Goal: Task Accomplishment & Management: Use online tool/utility

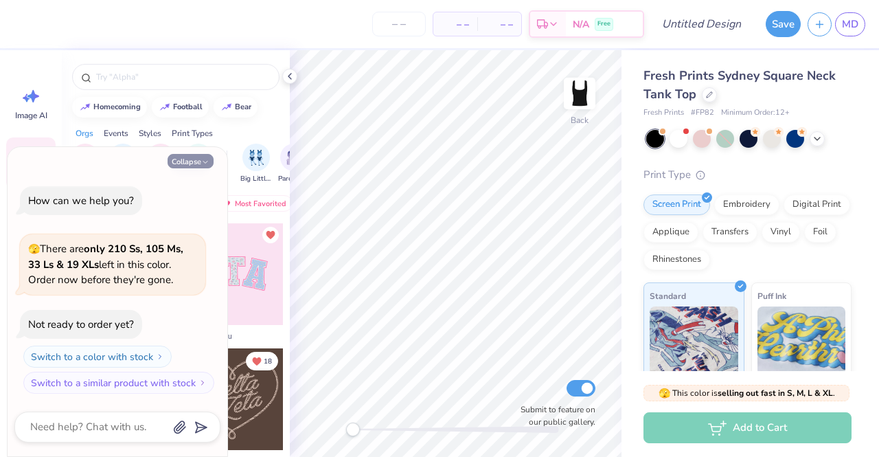
click at [205, 155] on button "Collapse" at bounding box center [191, 161] width 46 height 14
type textarea "x"
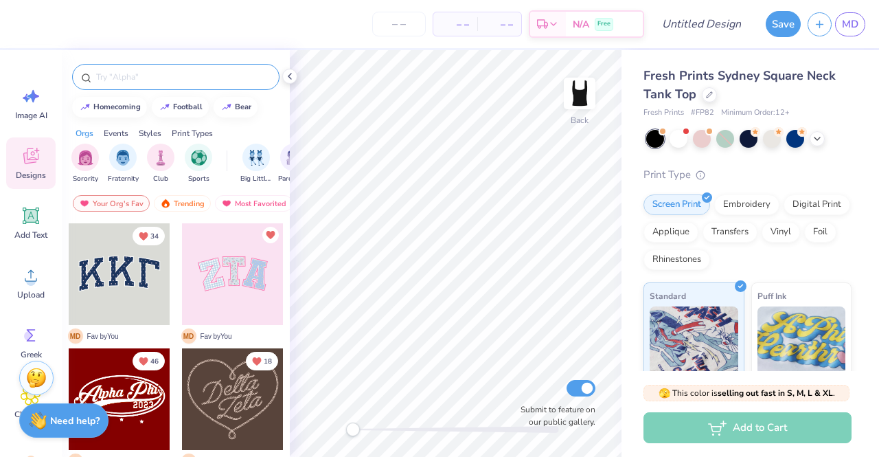
click at [174, 82] on input "text" at bounding box center [183, 77] width 176 height 14
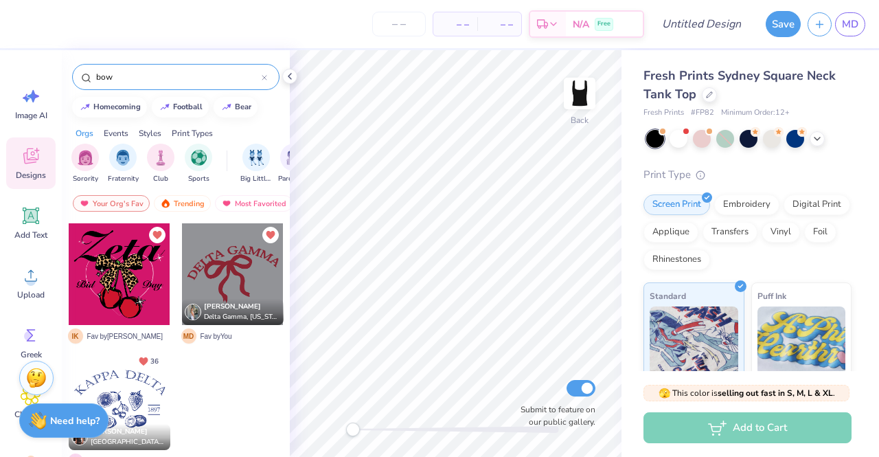
type input "bow"
click at [235, 277] on div at bounding box center [233, 274] width 102 height 102
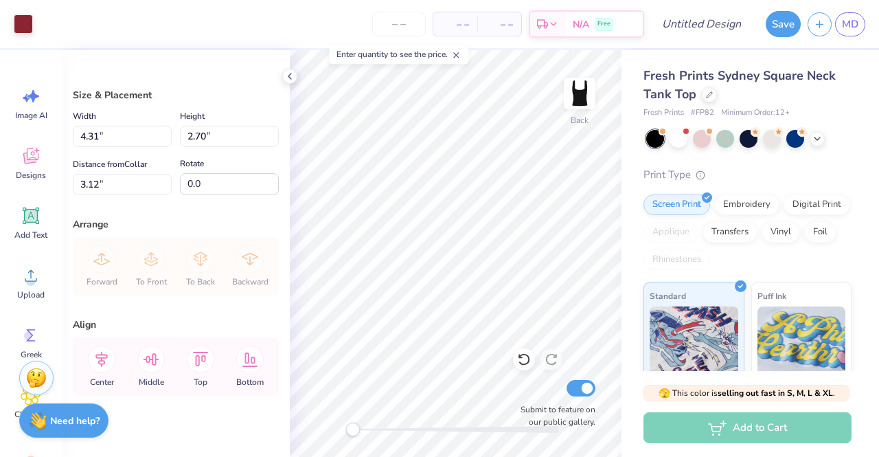
type input "4.31"
type input "2.70"
type input "3.12"
type input "8.8"
type input "9.7"
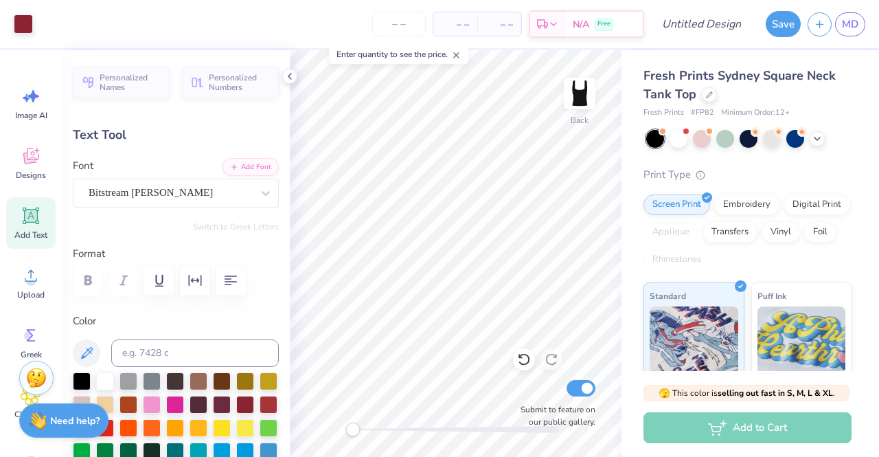
scroll to position [11, 1]
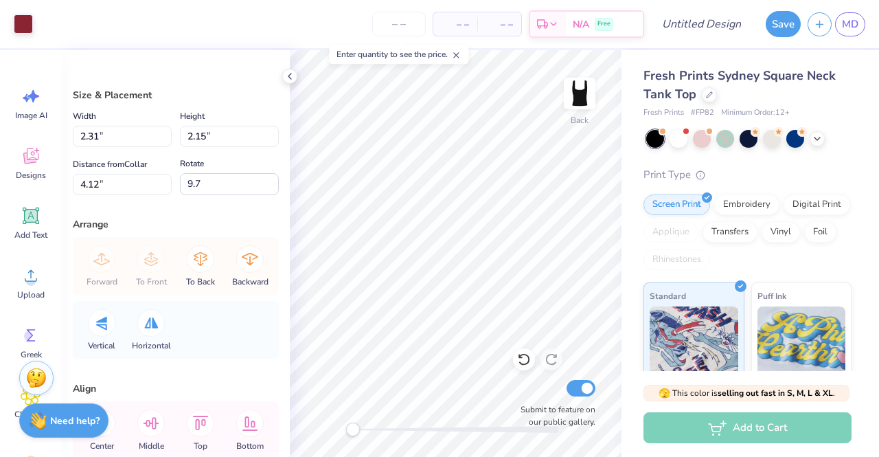
type input "13.9"
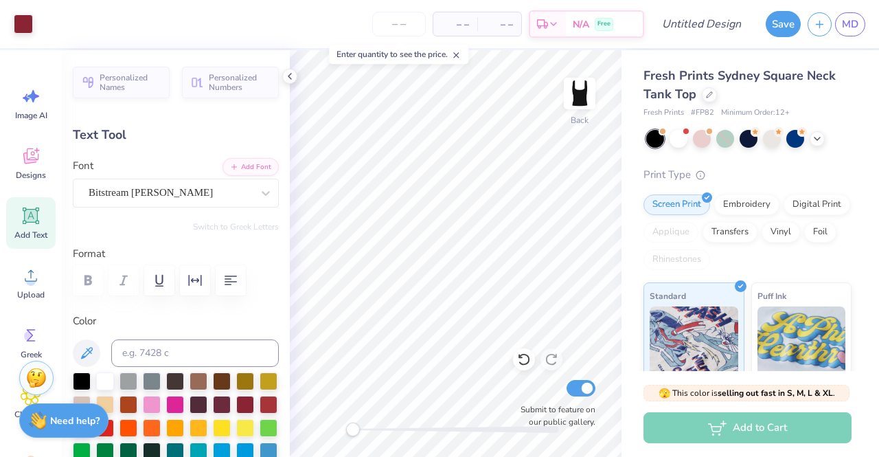
type input "0.0"
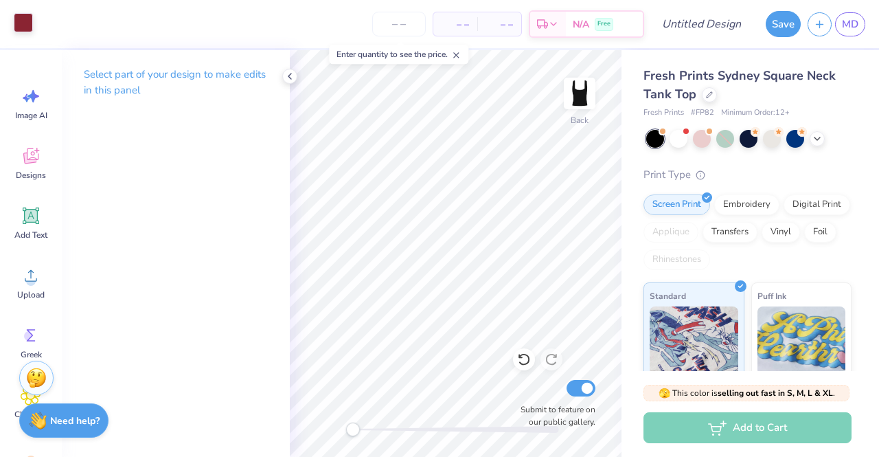
click at [19, 23] on div at bounding box center [23, 22] width 19 height 19
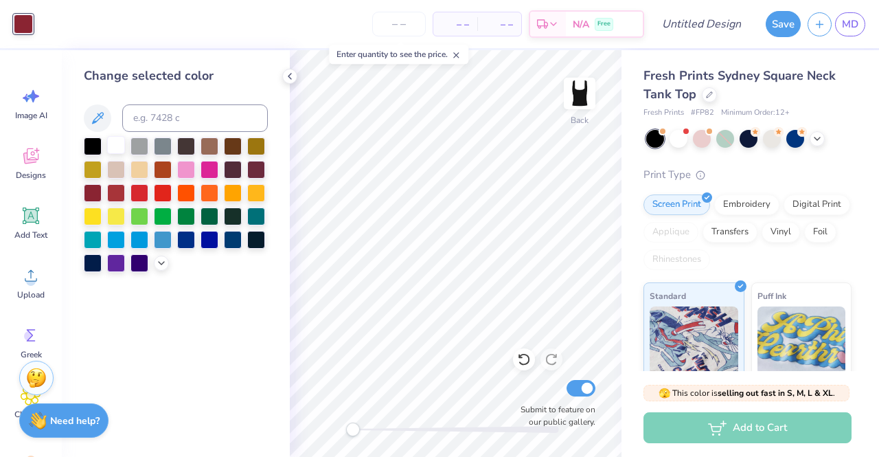
click at [114, 154] on div at bounding box center [116, 145] width 18 height 18
click at [163, 142] on div at bounding box center [163, 145] width 18 height 18
click at [157, 257] on div at bounding box center [161, 261] width 15 height 15
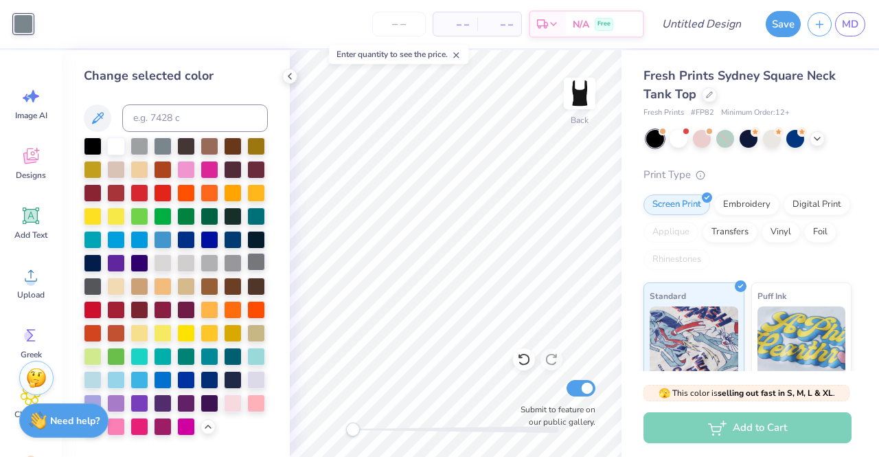
click at [258, 264] on div at bounding box center [256, 262] width 18 height 18
click at [202, 266] on div at bounding box center [210, 262] width 18 height 18
click at [190, 268] on div at bounding box center [186, 262] width 18 height 18
click at [230, 263] on div at bounding box center [233, 262] width 18 height 18
click at [286, 79] on icon at bounding box center [289, 76] width 11 height 11
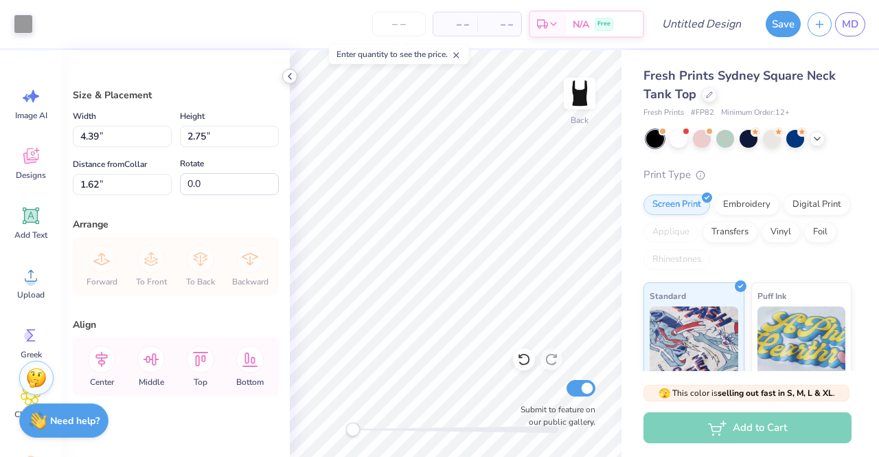
type input "1.62"
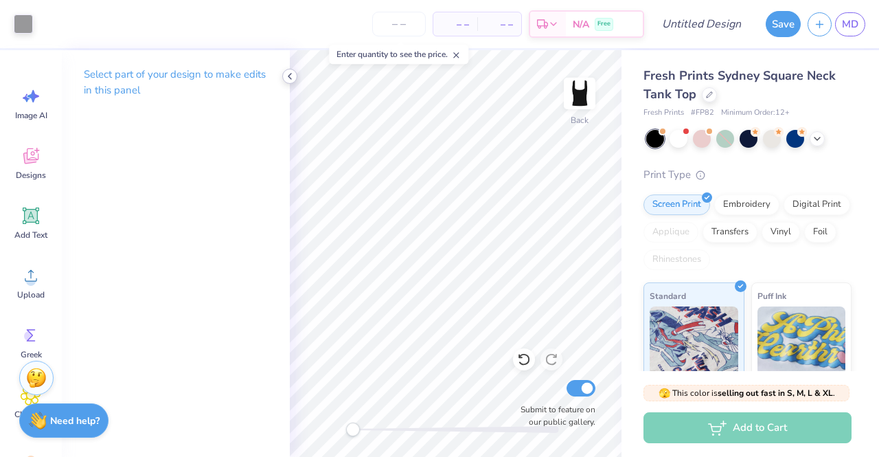
click at [290, 74] on polyline at bounding box center [289, 75] width 3 height 5
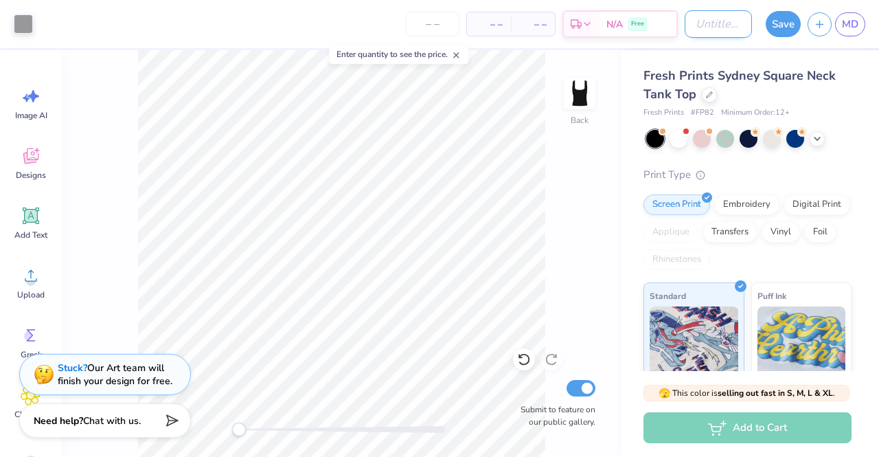
click at [696, 31] on input "Design Title" at bounding box center [718, 23] width 67 height 27
type input "black tank top"
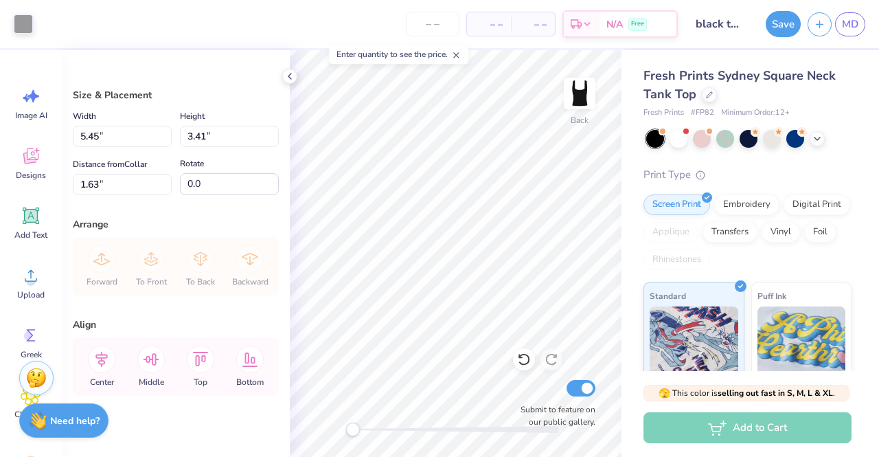
type input "5.45"
type input "3.41"
type input "1.29"
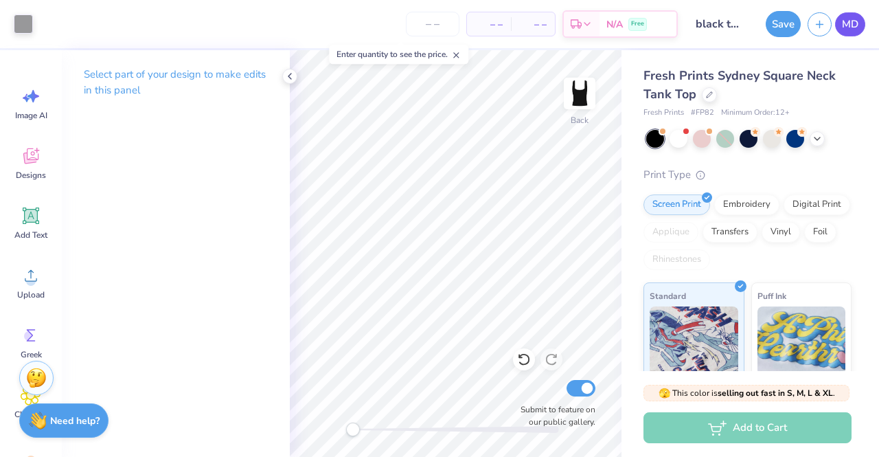
click at [849, 19] on span "MD" at bounding box center [850, 24] width 16 height 16
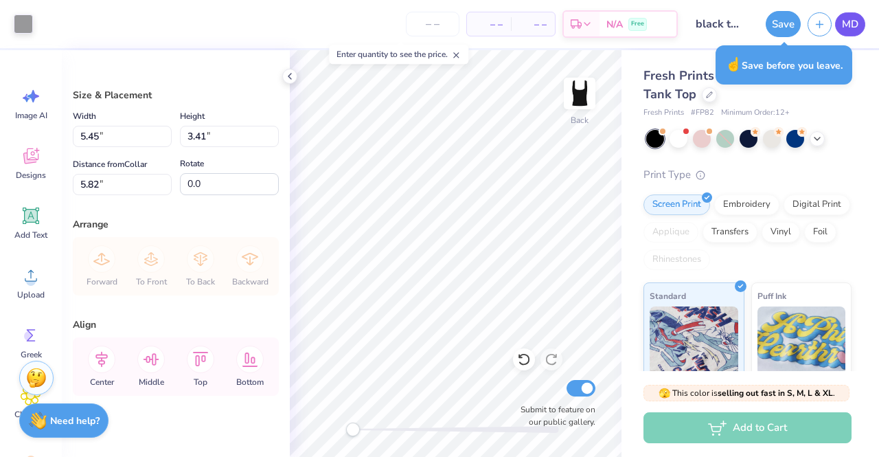
type input "5.82"
click at [45, 148] on div "Designs" at bounding box center [30, 163] width 49 height 52
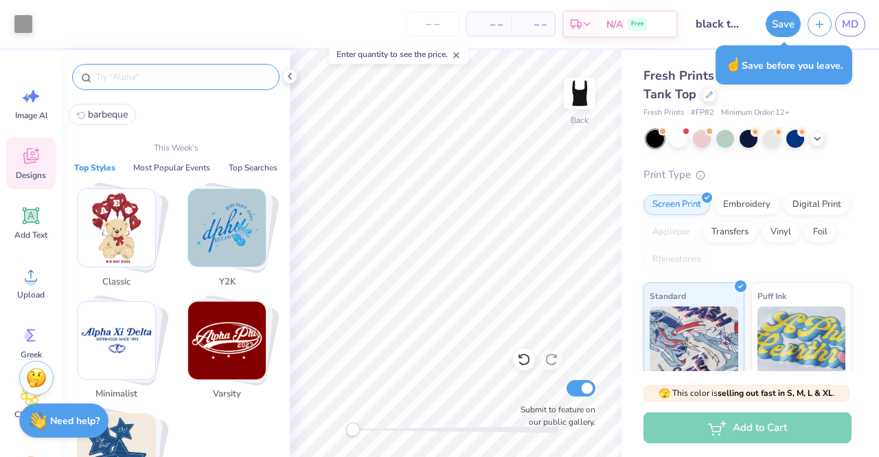
click at [181, 70] on input "text" at bounding box center [183, 77] width 176 height 14
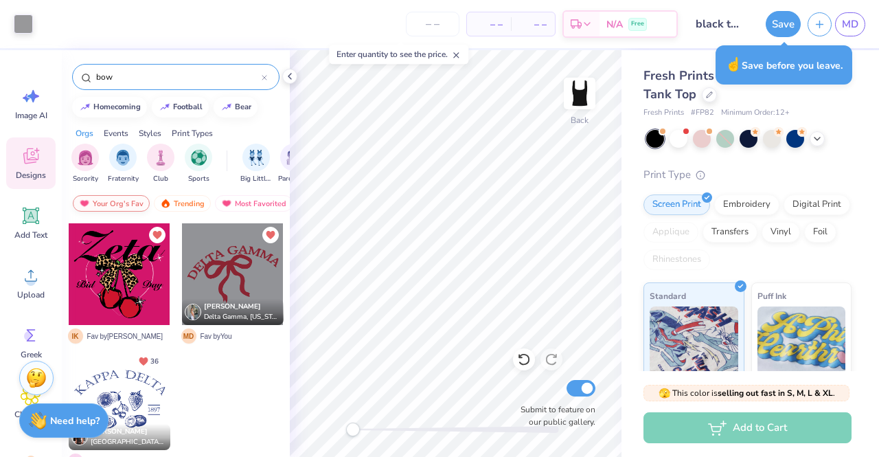
type input "bow"
click at [119, 203] on div "Your Org's Fav" at bounding box center [111, 203] width 77 height 16
click at [180, 199] on div "Trending" at bounding box center [182, 203] width 57 height 16
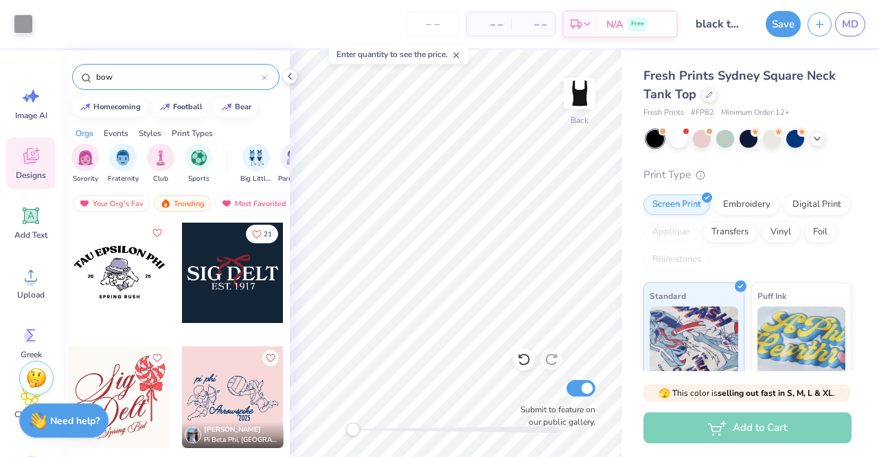
scroll to position [5752, 0]
click at [232, 277] on div at bounding box center [233, 271] width 102 height 102
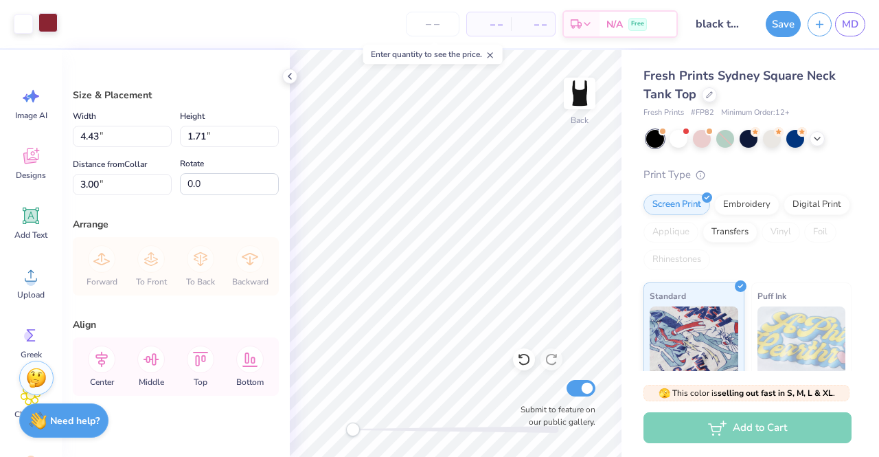
click at [47, 17] on div at bounding box center [47, 22] width 19 height 19
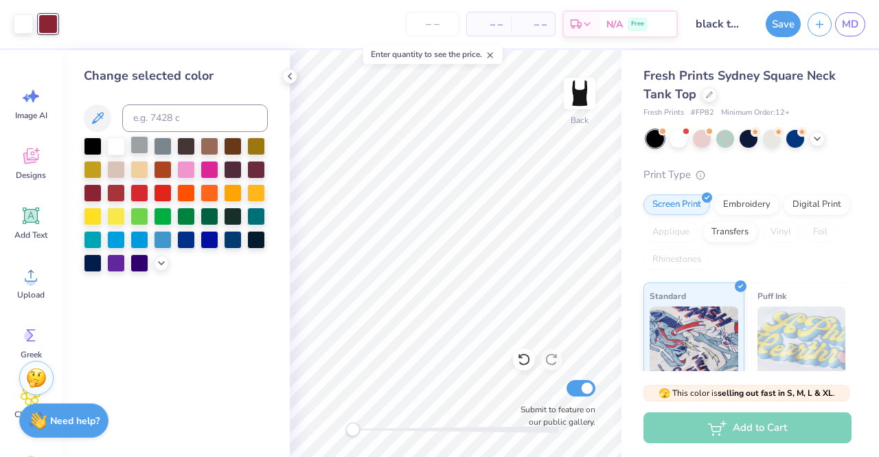
click at [138, 143] on div at bounding box center [139, 145] width 18 height 18
click at [168, 144] on div at bounding box center [163, 145] width 18 height 18
click at [165, 270] on div at bounding box center [176, 204] width 184 height 135
click at [166, 264] on icon at bounding box center [161, 261] width 11 height 11
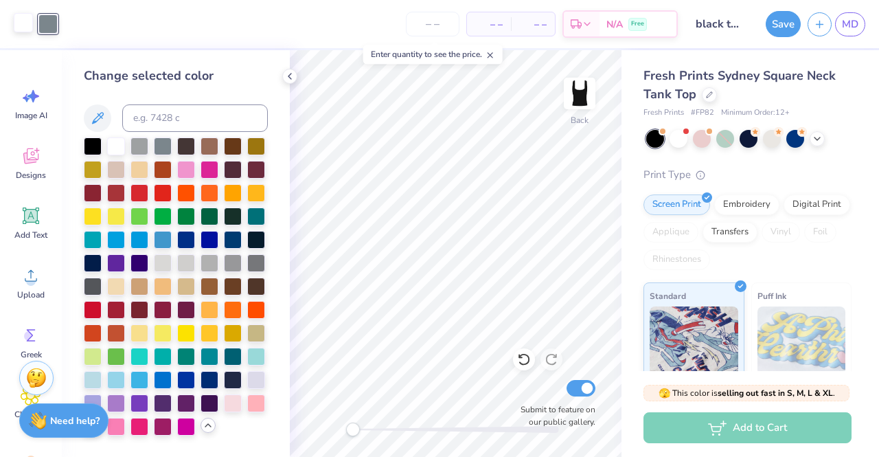
click at [19, 21] on div at bounding box center [23, 22] width 19 height 19
click at [136, 144] on div at bounding box center [139, 145] width 18 height 18
click at [207, 260] on div at bounding box center [210, 262] width 18 height 18
click at [43, 21] on div at bounding box center [47, 22] width 19 height 19
click at [236, 262] on div at bounding box center [233, 262] width 18 height 18
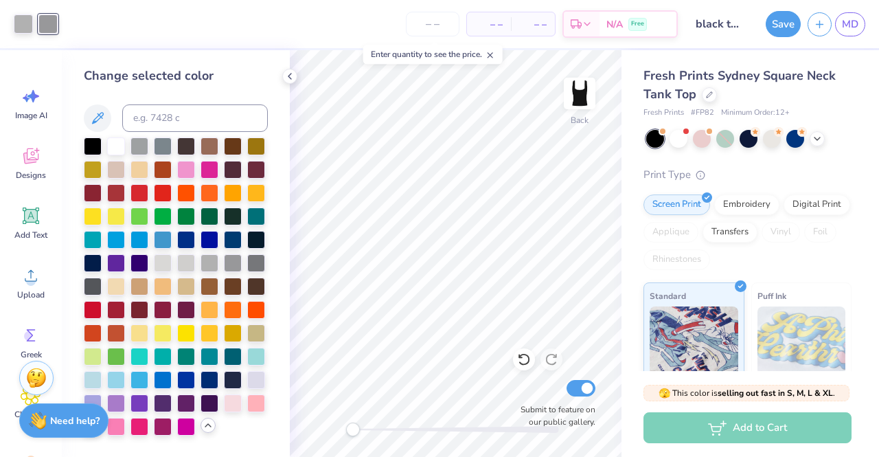
click at [273, 263] on div "Change selected color" at bounding box center [176, 253] width 228 height 407
click at [257, 261] on div at bounding box center [256, 262] width 18 height 18
click at [100, 284] on div at bounding box center [93, 285] width 18 height 18
click at [295, 78] on icon at bounding box center [289, 76] width 11 height 11
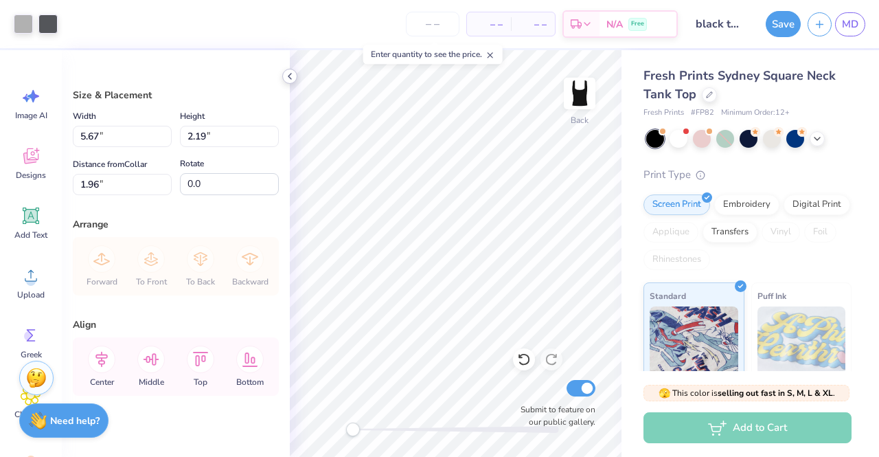
type input "5.67"
type input "2.19"
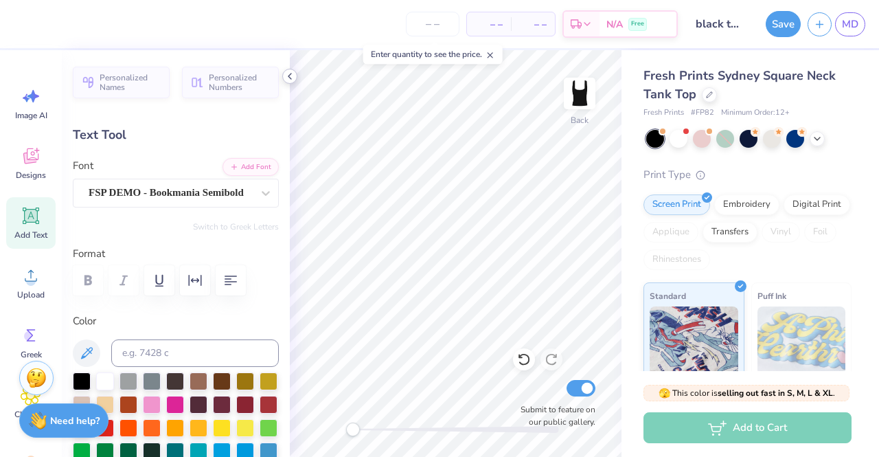
scroll to position [11, 1]
type textarea "ALPHA O"
type input "2.72"
type input "0.45"
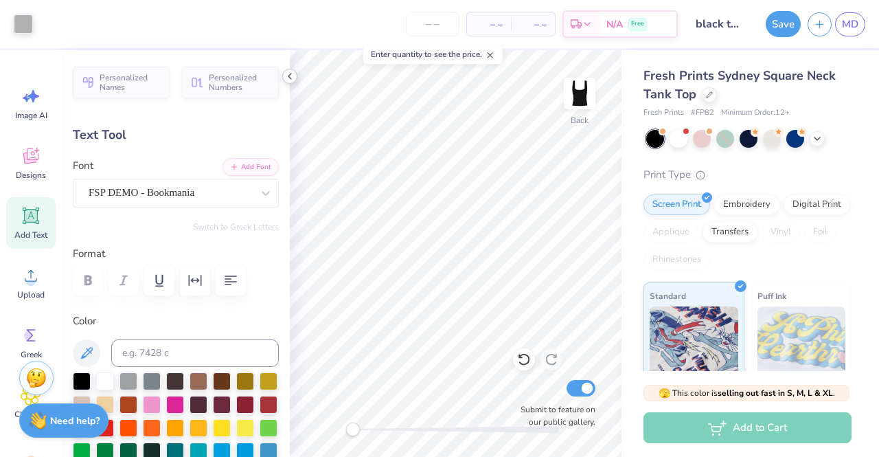
type input "3.65"
type textarea "EST. 1897"
click at [786, 22] on button "Save" at bounding box center [783, 22] width 35 height 26
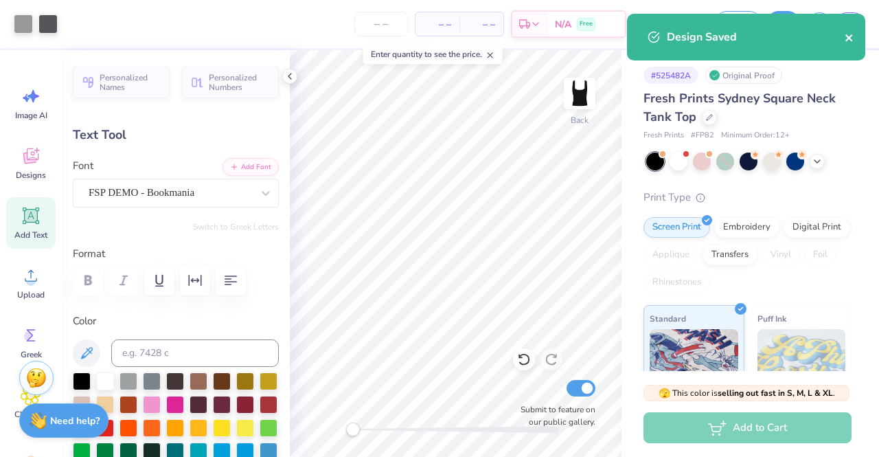
click at [850, 38] on icon "close" at bounding box center [848, 37] width 7 height 7
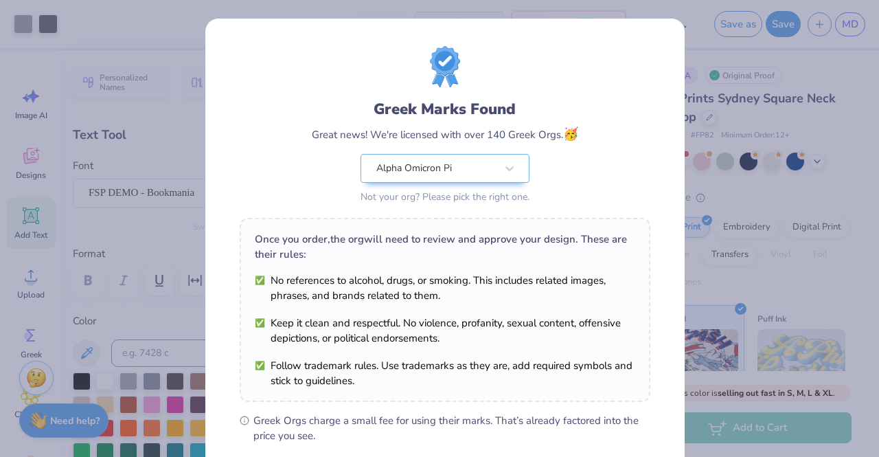
click at [844, 32] on div "Greek Marks Found Great news! We're licensed with over 140 Greek Orgs. 🥳 Alpha …" at bounding box center [439, 228] width 879 height 457
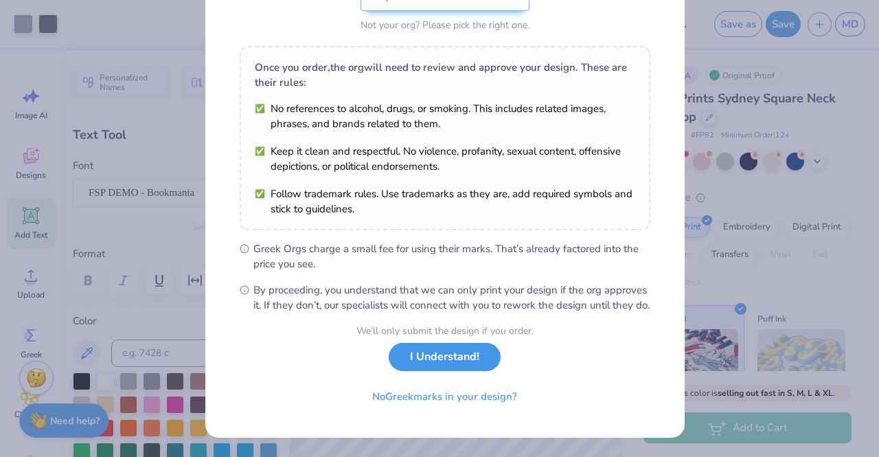
click at [438, 363] on button "I Understand!" at bounding box center [445, 357] width 112 height 28
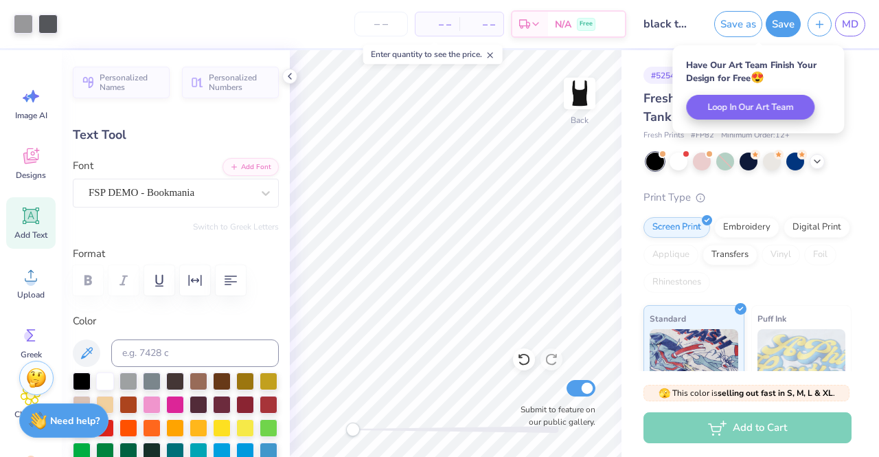
scroll to position [0, 0]
click at [854, 34] on link "MD" at bounding box center [850, 24] width 30 height 24
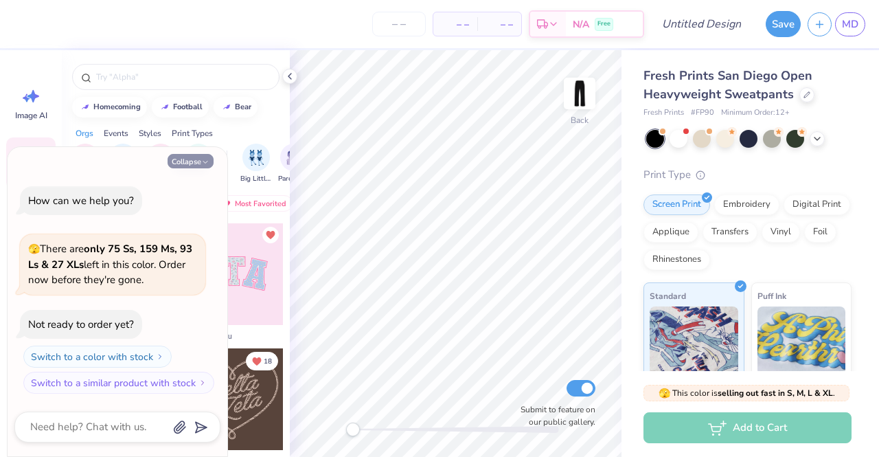
click at [201, 159] on icon "button" at bounding box center [205, 162] width 8 height 8
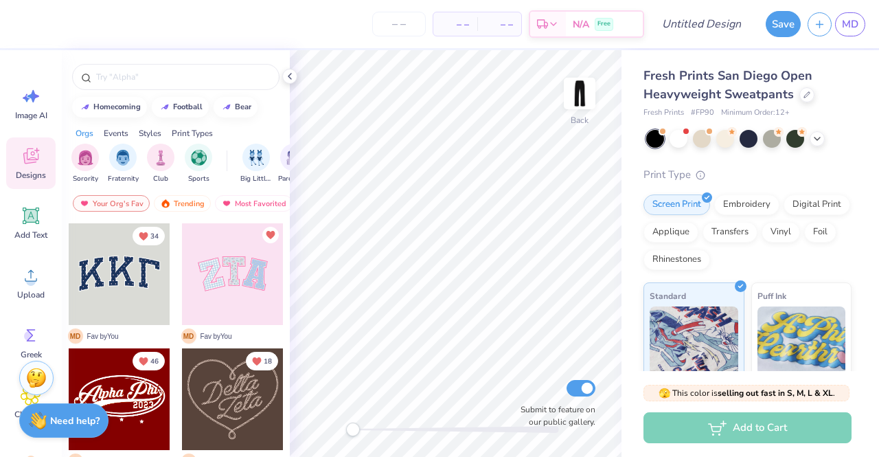
type textarea "x"
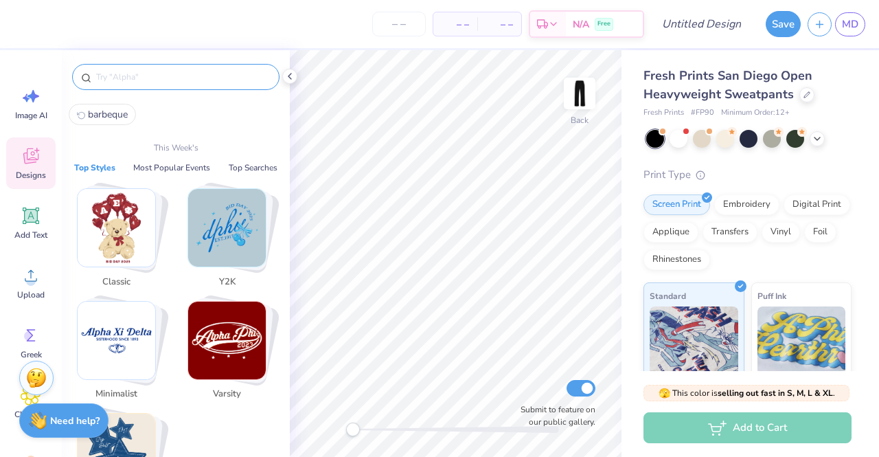
click at [213, 76] on input "text" at bounding box center [183, 77] width 176 height 14
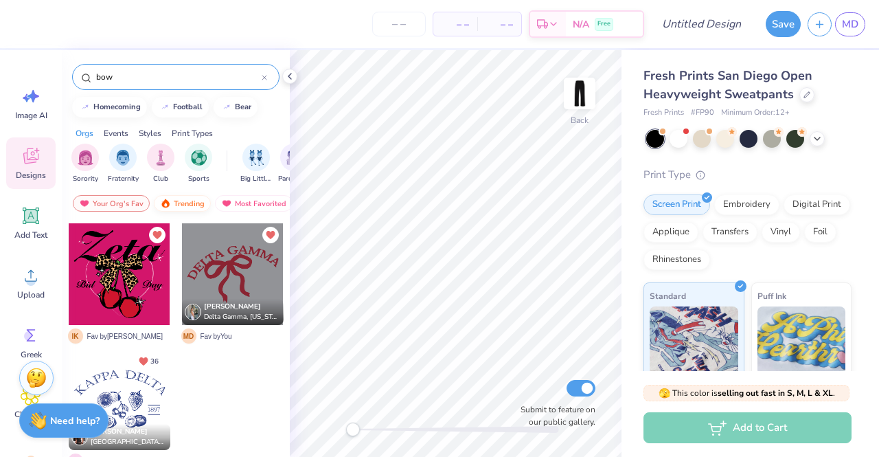
type input "bow"
click at [188, 202] on div "Trending" at bounding box center [182, 203] width 57 height 16
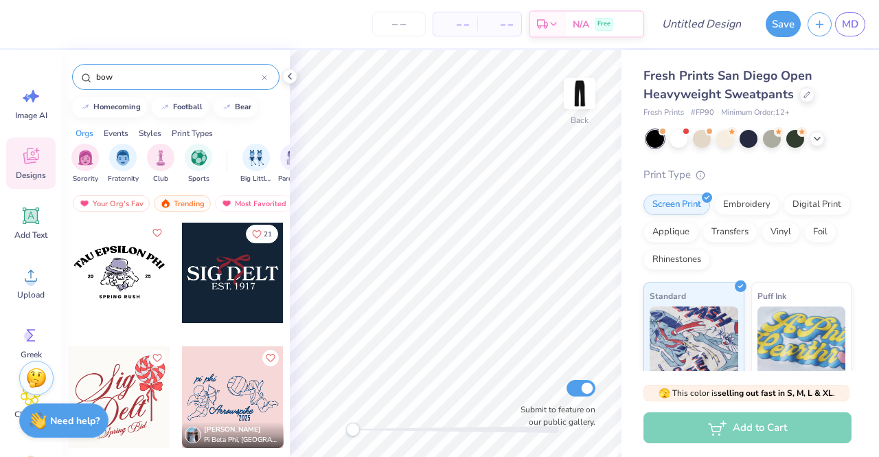
scroll to position [5741, 0]
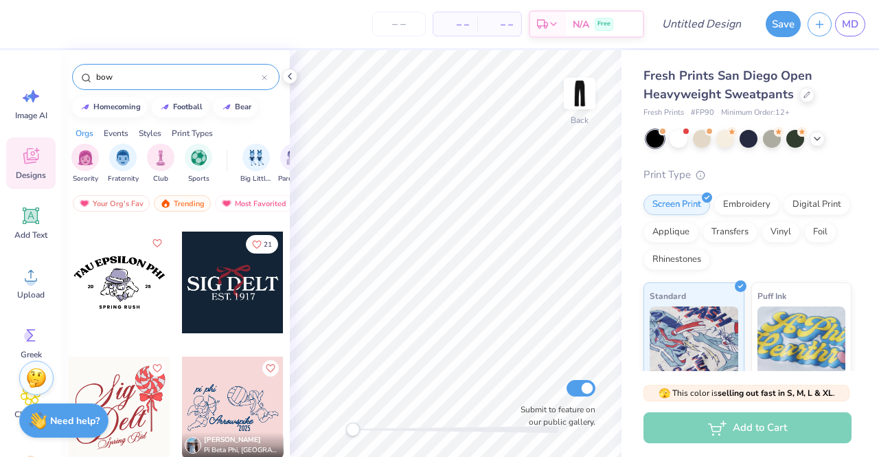
click at [225, 291] on div at bounding box center [233, 282] width 102 height 102
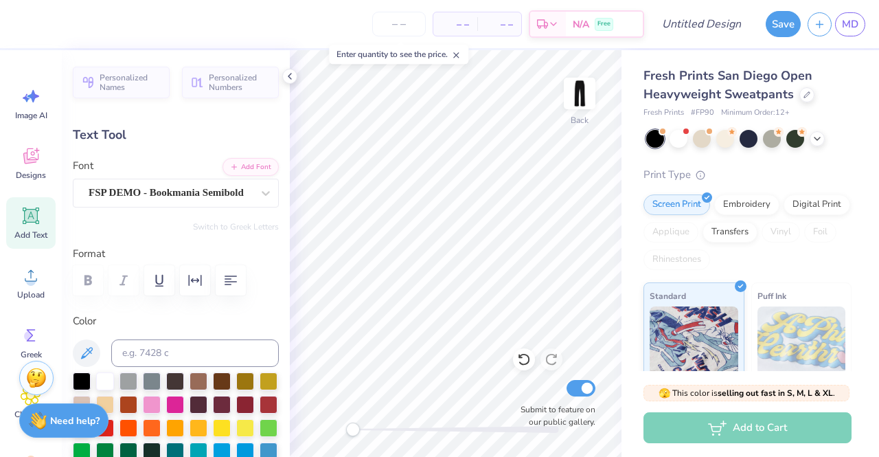
scroll to position [11, 1]
type textarea "S"
type textarea "ALPHA O"
type input "5.19"
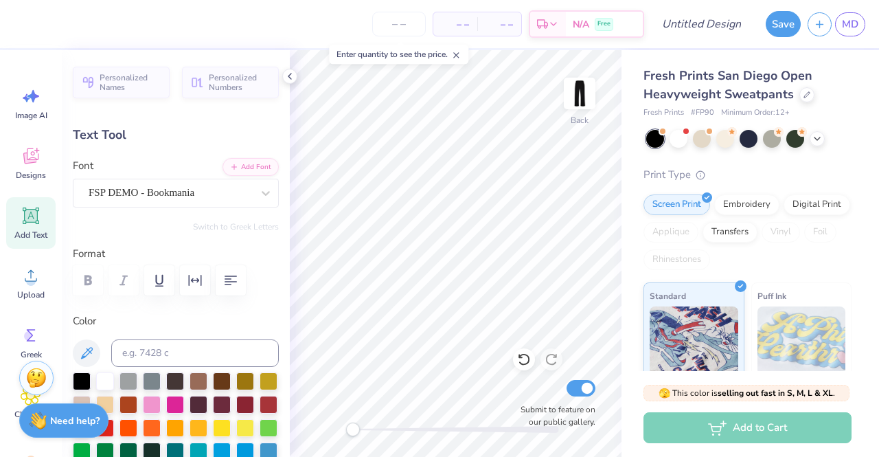
type input "0.85"
type input "28.25"
type textarea "EST. 1897"
click at [57, 32] on div at bounding box center [47, 22] width 19 height 19
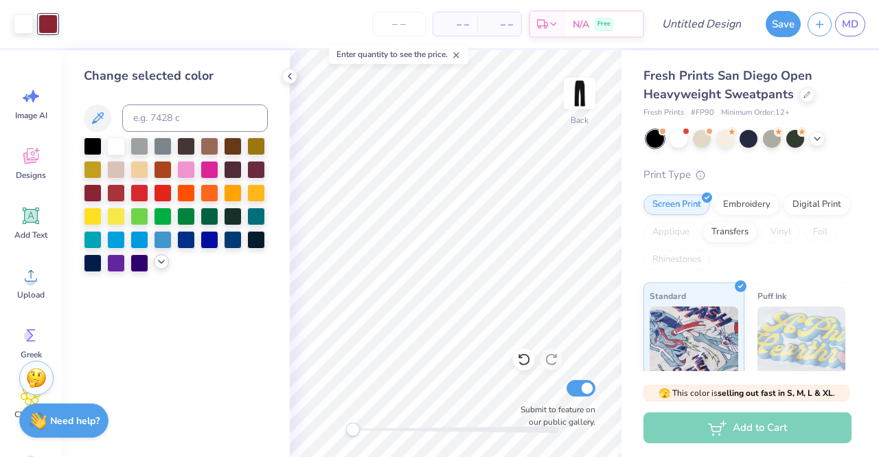
click at [163, 259] on icon at bounding box center [161, 261] width 11 height 11
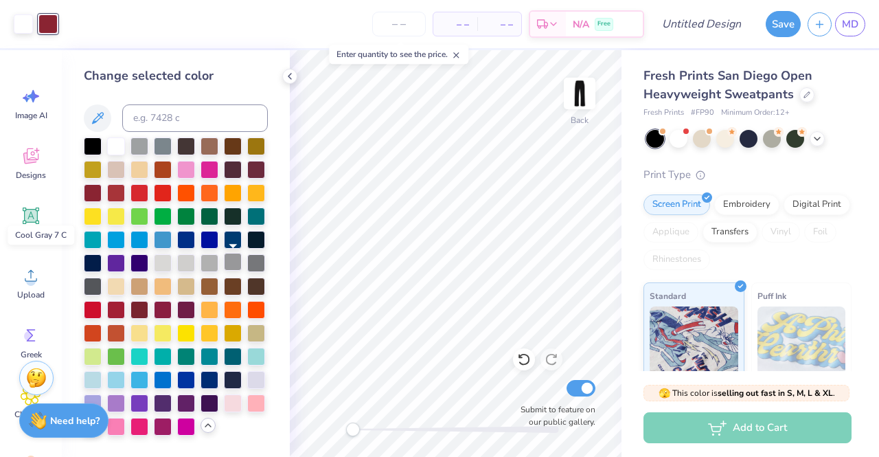
click at [242, 261] on div at bounding box center [233, 262] width 18 height 18
click at [258, 264] on div at bounding box center [256, 262] width 18 height 18
click at [27, 27] on div at bounding box center [23, 22] width 19 height 19
click at [206, 256] on div at bounding box center [210, 262] width 18 height 18
click at [49, 19] on div at bounding box center [47, 22] width 19 height 19
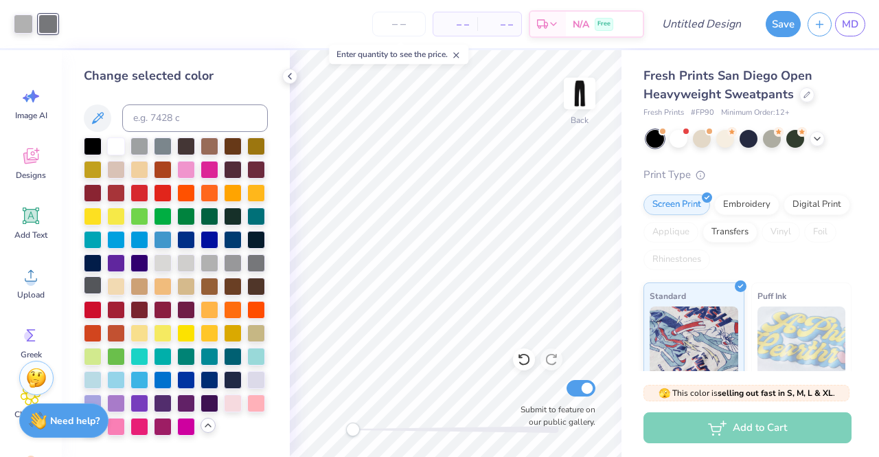
click at [92, 290] on div at bounding box center [93, 285] width 18 height 18
click at [288, 81] on icon at bounding box center [289, 76] width 11 height 11
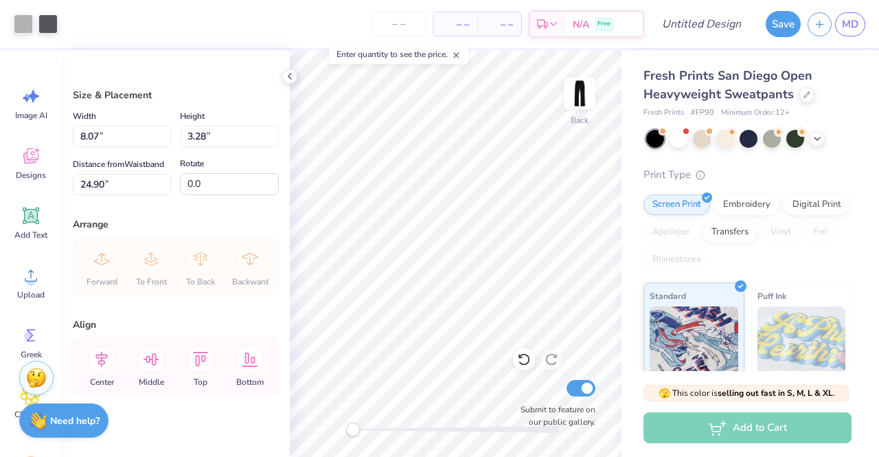
type input "8.07"
type input "3.28"
type input "3.98"
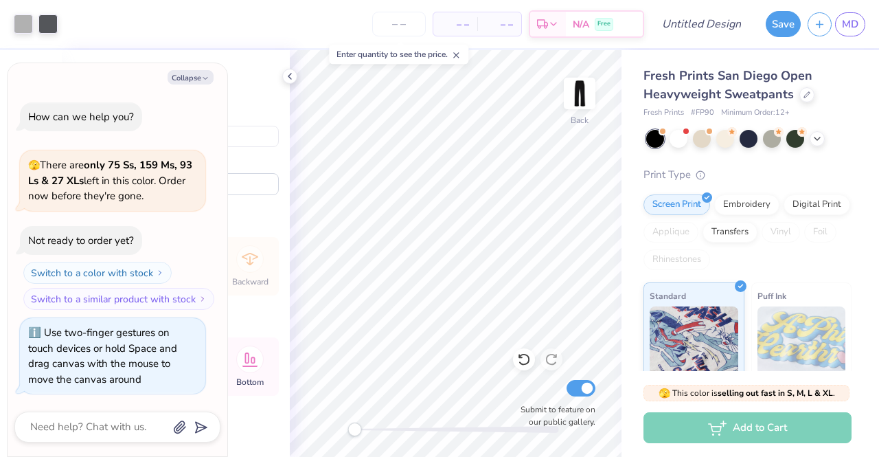
type textarea "x"
type input "5.51"
type input "2.24"
type textarea "x"
type input "1.13"
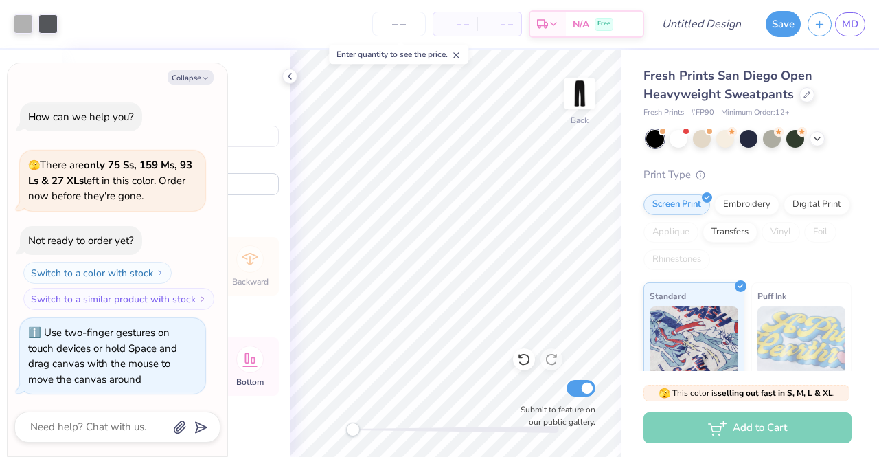
type textarea "x"
type input "2.80"
click at [441, 63] on div "Enter quantity to see the price." at bounding box center [398, 54] width 139 height 19
click at [290, 73] on icon at bounding box center [289, 76] width 11 height 11
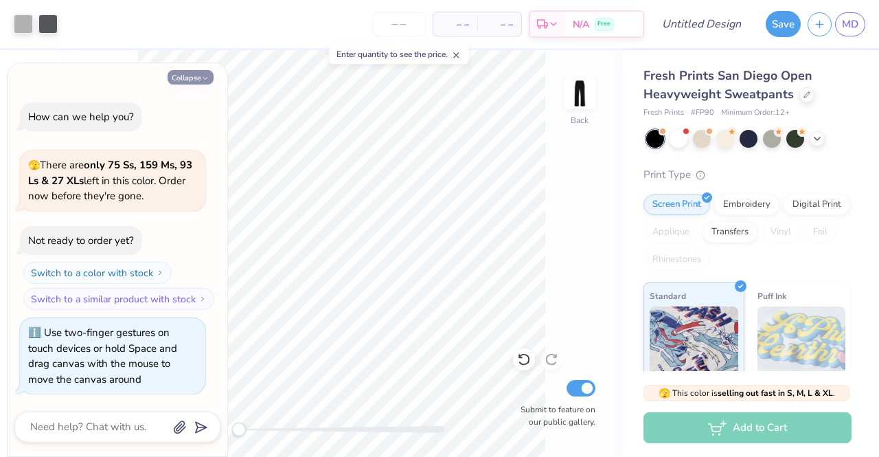
click at [193, 77] on button "Collapse" at bounding box center [191, 77] width 46 height 14
type textarea "x"
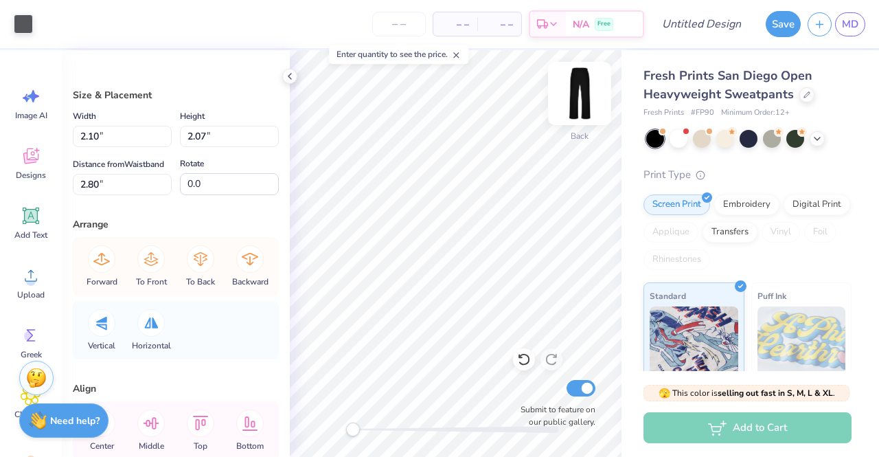
click at [570, 93] on img at bounding box center [579, 93] width 55 height 55
type input "5.92"
type input "5.83"
type input "5.42"
type input "5.34"
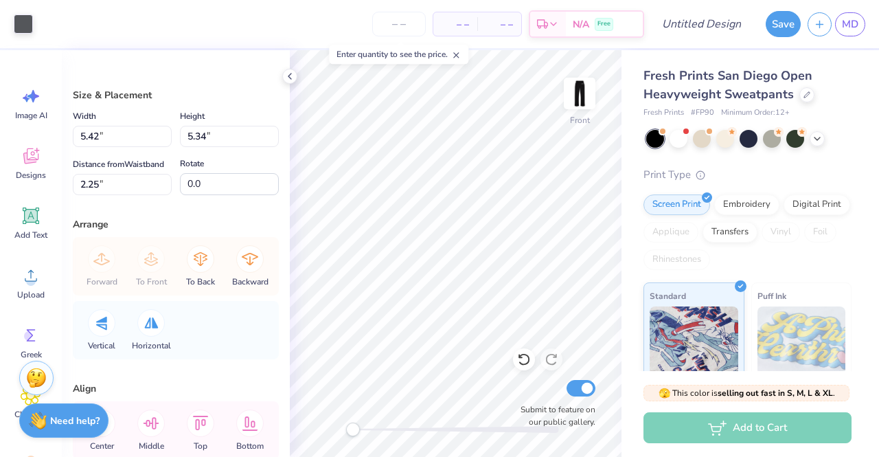
type input "2.74"
type input "5.84"
type input "5.76"
type input "2.32"
type input "-15.5"
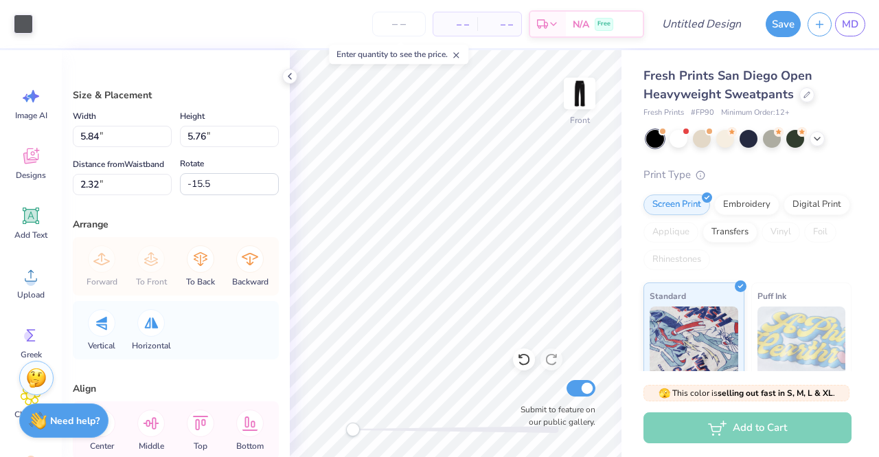
type input "5.92"
type input "5.83"
type input "2.25"
type input "8.8"
type input "6.00"
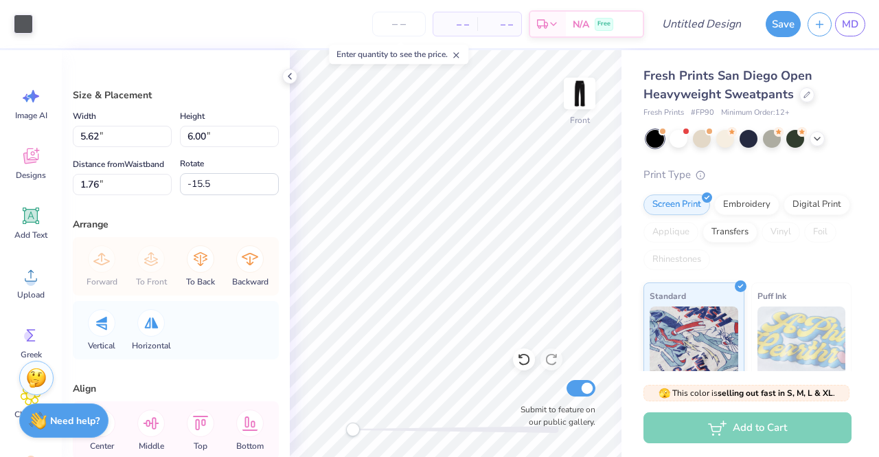
type input "2.17"
type input "8.8"
type input "5.62"
type input "2.16"
type input "-15.5"
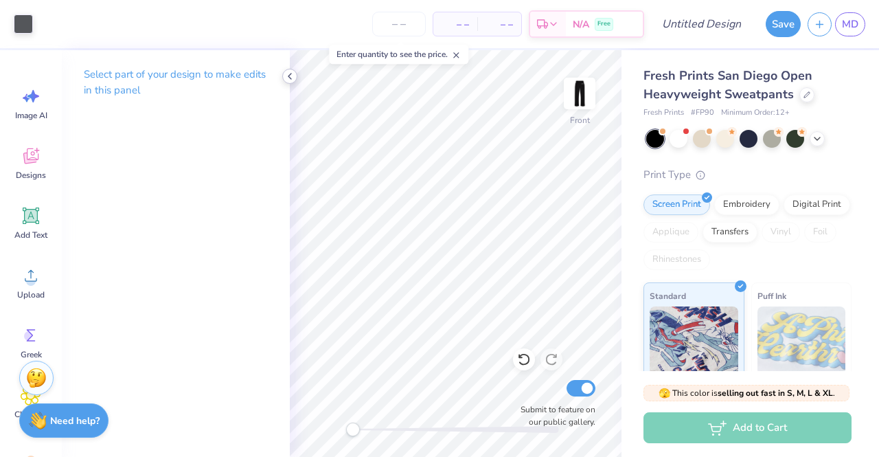
click at [288, 74] on icon at bounding box center [289, 76] width 11 height 11
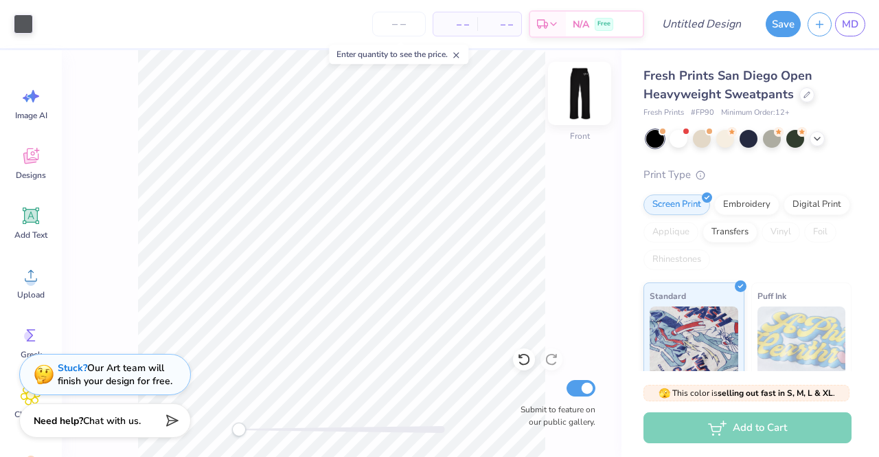
click at [581, 85] on img at bounding box center [579, 93] width 55 height 55
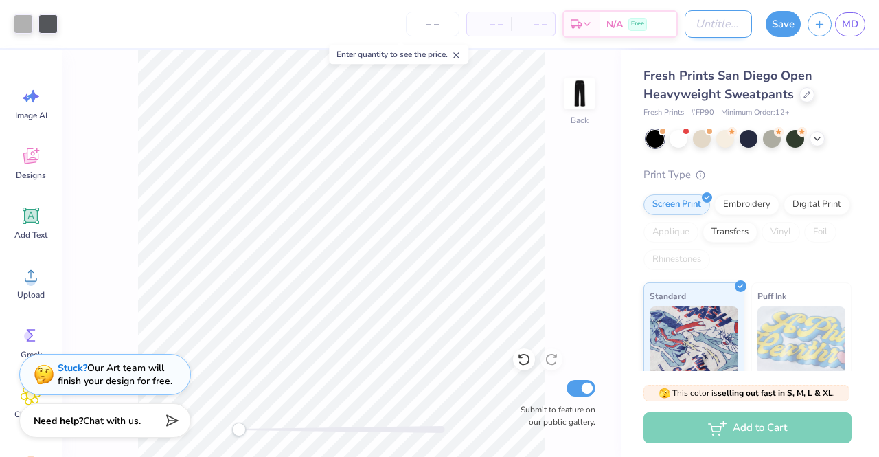
click at [734, 25] on input "Design Title" at bounding box center [718, 23] width 67 height 27
type input "black sweats"
click at [775, 26] on button "Save" at bounding box center [783, 22] width 35 height 26
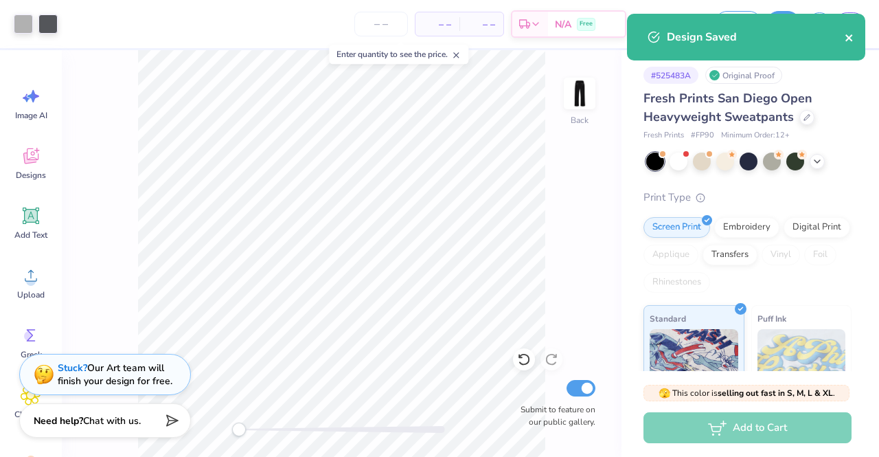
click at [852, 34] on icon "close" at bounding box center [850, 37] width 10 height 11
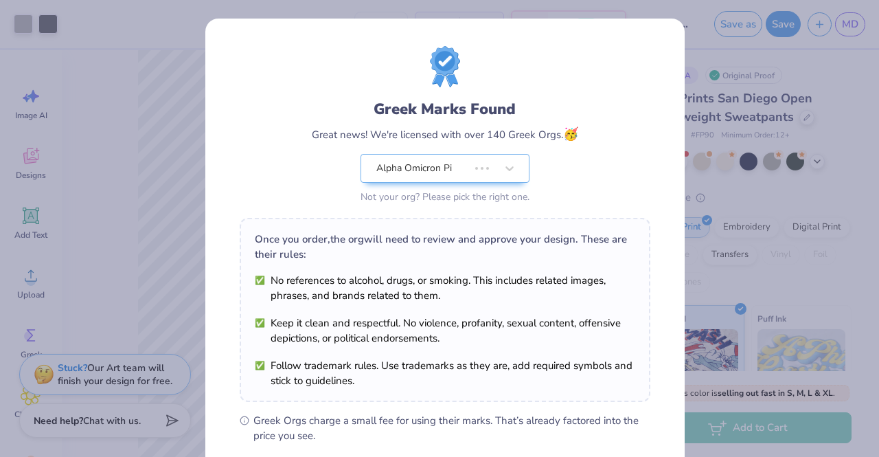
click at [845, 25] on div "Greek Marks Found Great news! We're licensed with over 140 Greek Orgs. 🥳 Alpha …" at bounding box center [439, 228] width 879 height 457
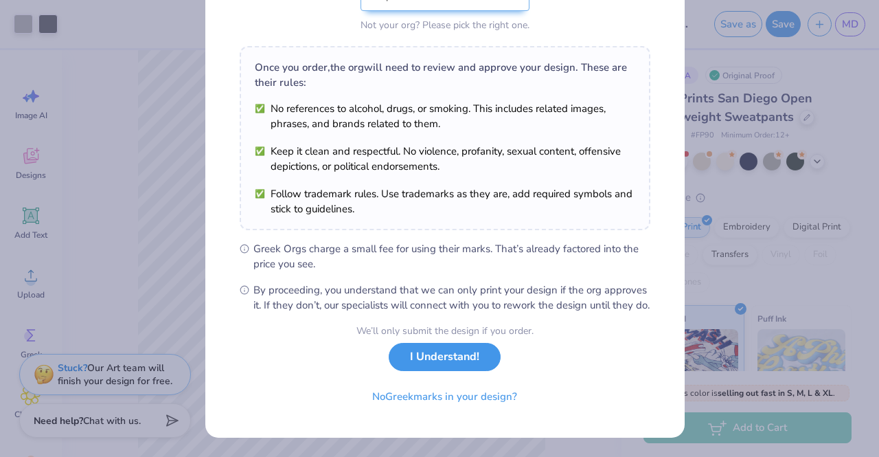
click at [453, 369] on button "I Understand!" at bounding box center [445, 357] width 112 height 28
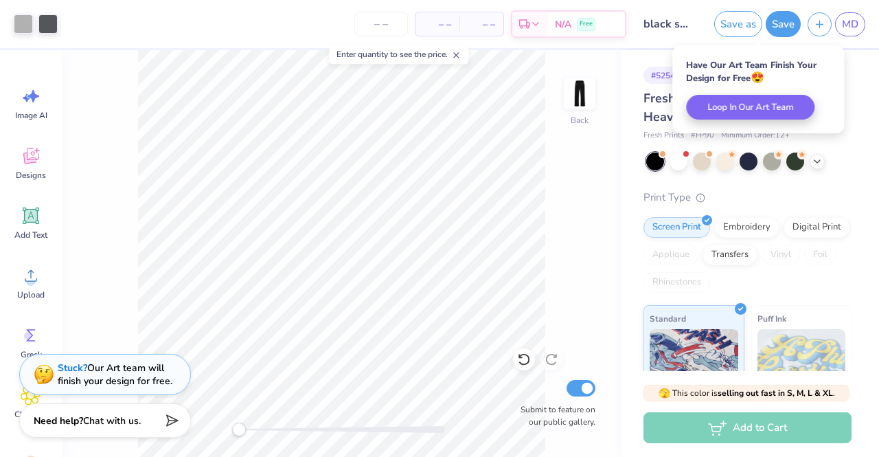
scroll to position [0, 0]
click at [859, 28] on link "MD" at bounding box center [850, 24] width 30 height 24
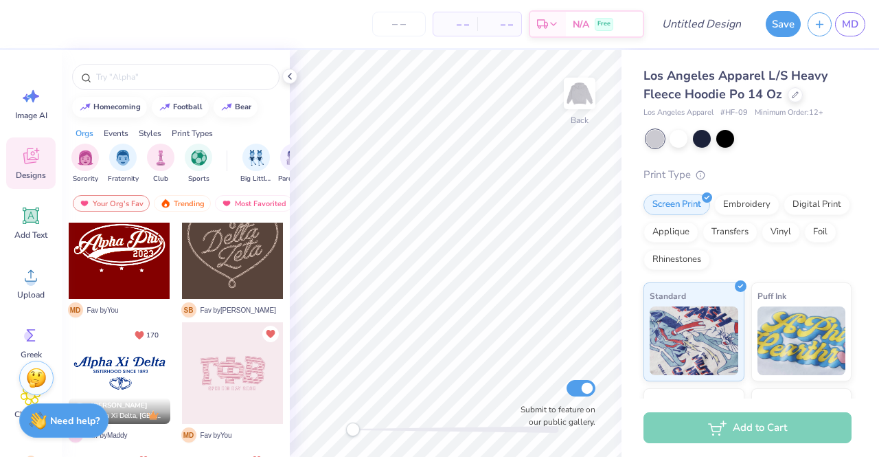
scroll to position [171, 0]
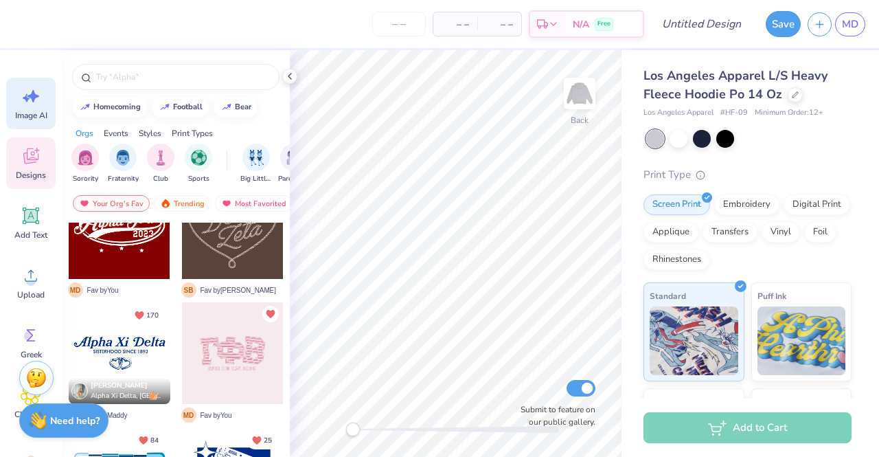
click at [36, 102] on icon at bounding box center [31, 96] width 21 height 21
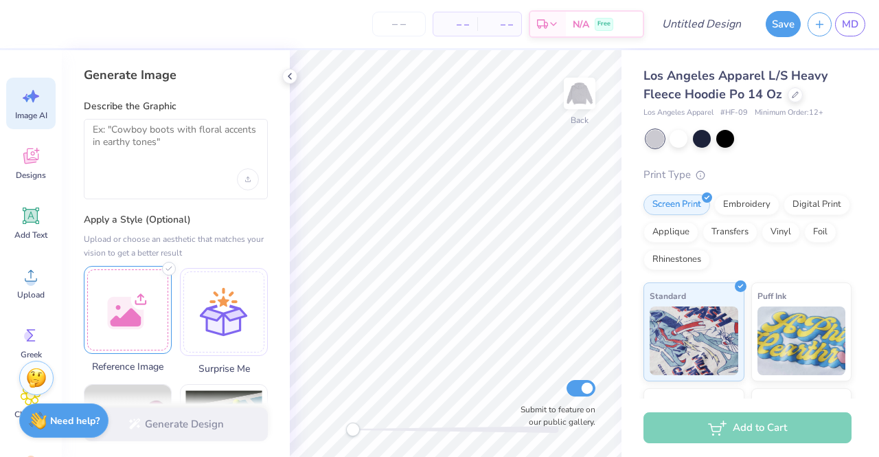
click at [129, 295] on div at bounding box center [128, 310] width 88 height 88
click at [288, 73] on icon at bounding box center [289, 76] width 11 height 11
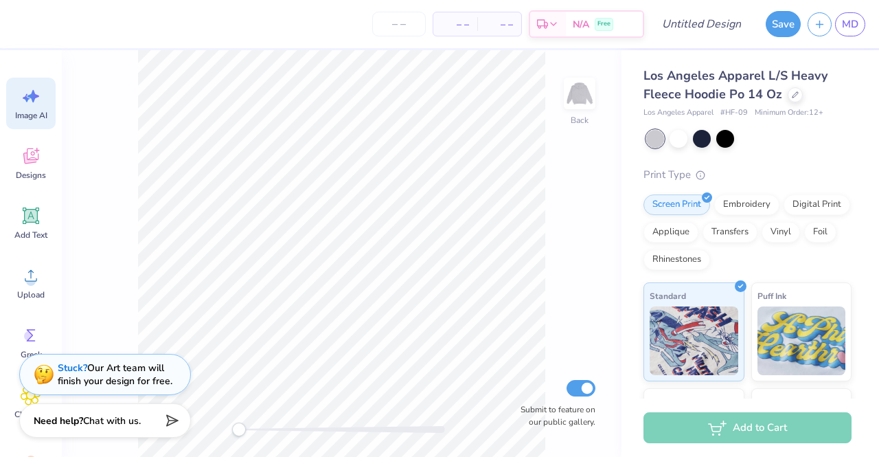
click at [32, 101] on icon at bounding box center [31, 96] width 21 height 21
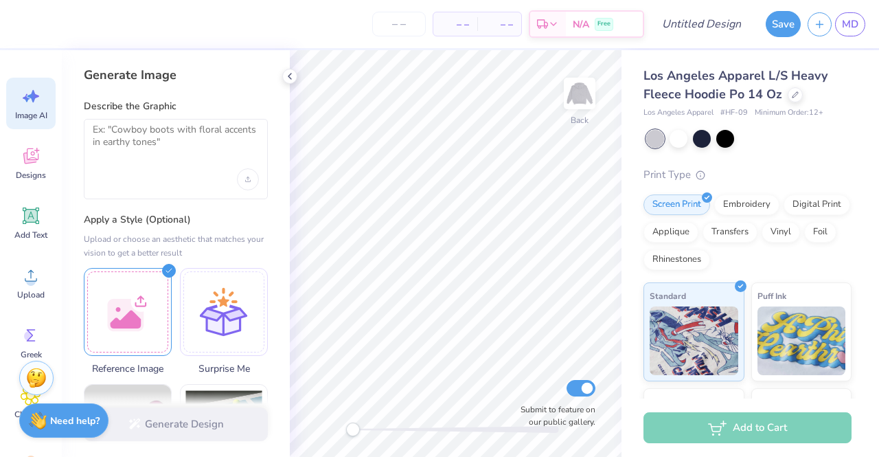
click at [146, 166] on div at bounding box center [176, 159] width 184 height 80
click at [130, 138] on textarea at bounding box center [176, 141] width 166 height 34
click at [123, 289] on div at bounding box center [128, 310] width 88 height 88
click at [133, 289] on div at bounding box center [128, 310] width 88 height 88
click at [209, 171] on div at bounding box center [176, 179] width 166 height 22
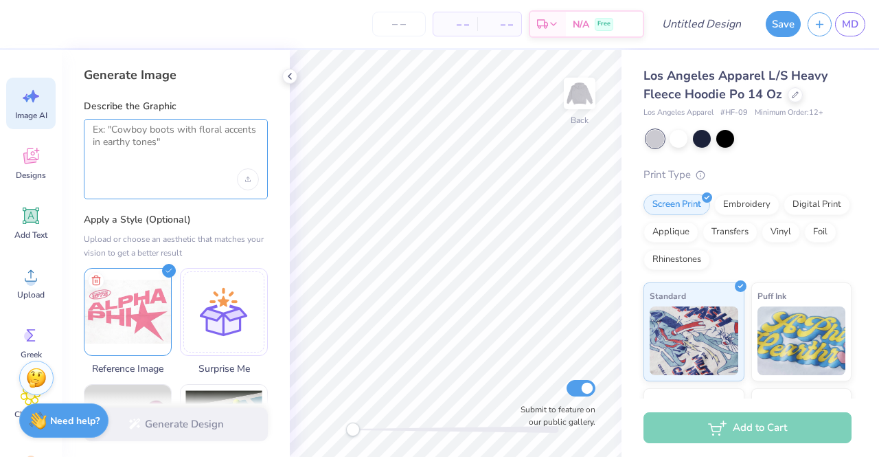
click at [173, 144] on textarea at bounding box center [176, 141] width 166 height 34
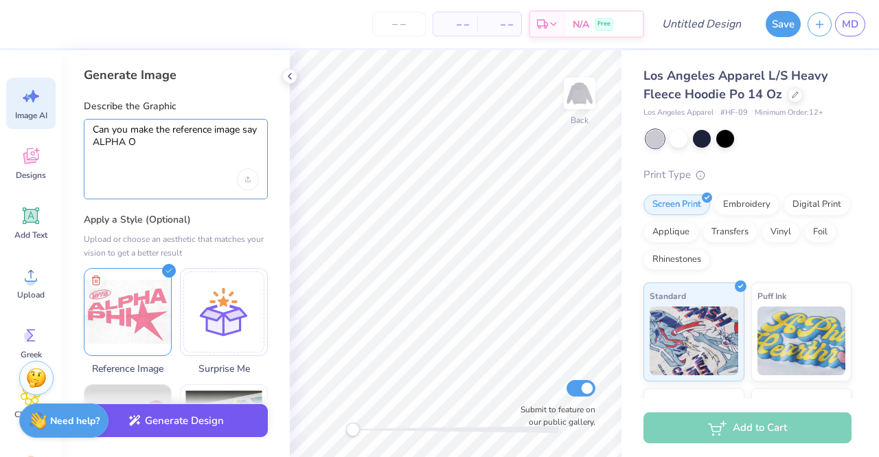
type textarea "Can you make the reference image say ALPHA O"
click at [166, 410] on button "Generate Design" at bounding box center [176, 421] width 184 height 34
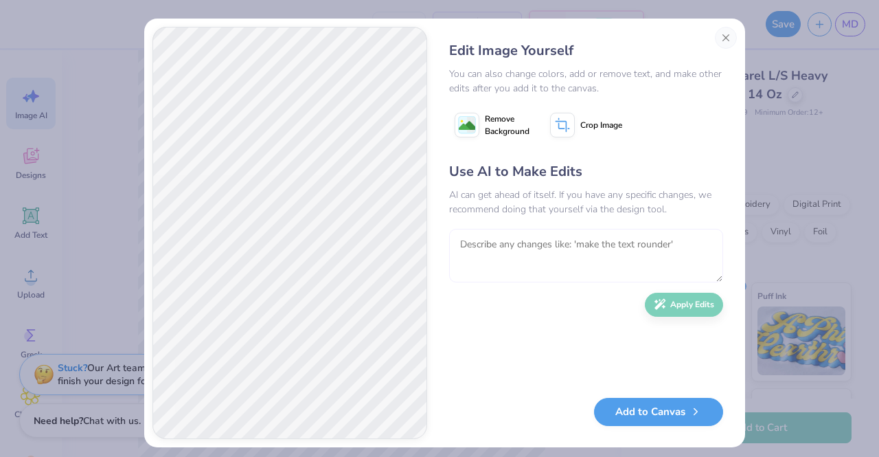
click at [500, 269] on textarea at bounding box center [586, 256] width 274 height 54
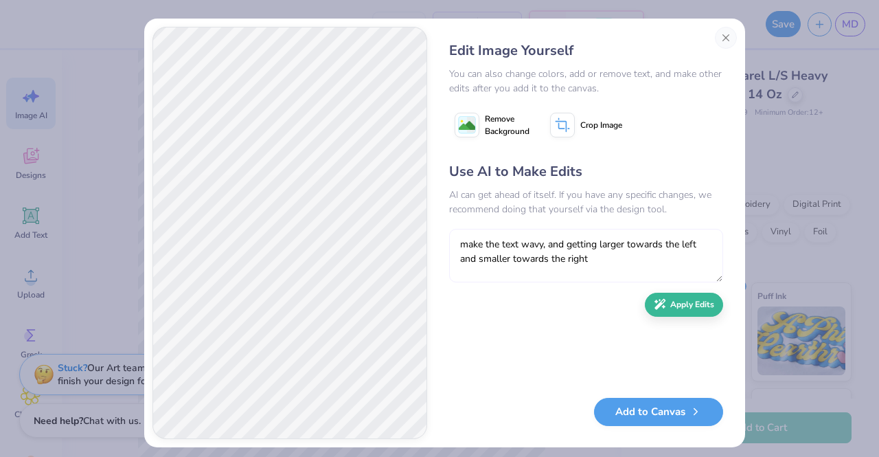
click at [566, 244] on textarea "make the text wavy, and getting larger towards the left and smaller towards the…" at bounding box center [586, 256] width 274 height 54
type textarea "make the text wavy, and get larger towards the left and smaller towards the rig…"
click at [640, 402] on button "Add to Canvas" at bounding box center [658, 408] width 129 height 28
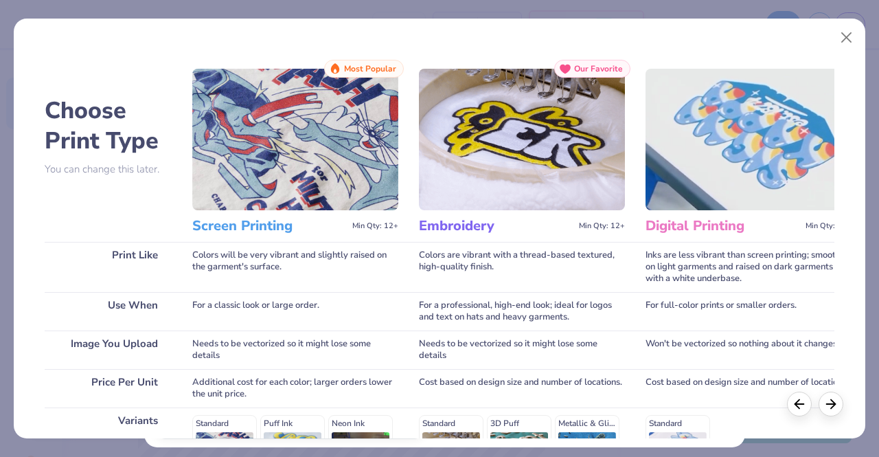
click at [860, 42] on div "Choose Print Type You can change this later. Print Like Use When Image You Uplo…" at bounding box center [440, 229] width 852 height 420
click at [850, 39] on button "Close" at bounding box center [847, 38] width 26 height 26
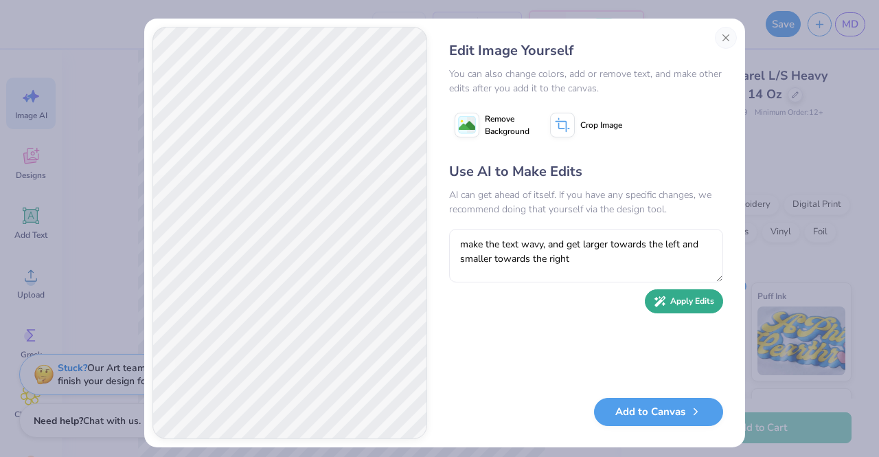
click at [689, 299] on button "Apply Edits" at bounding box center [684, 301] width 78 height 24
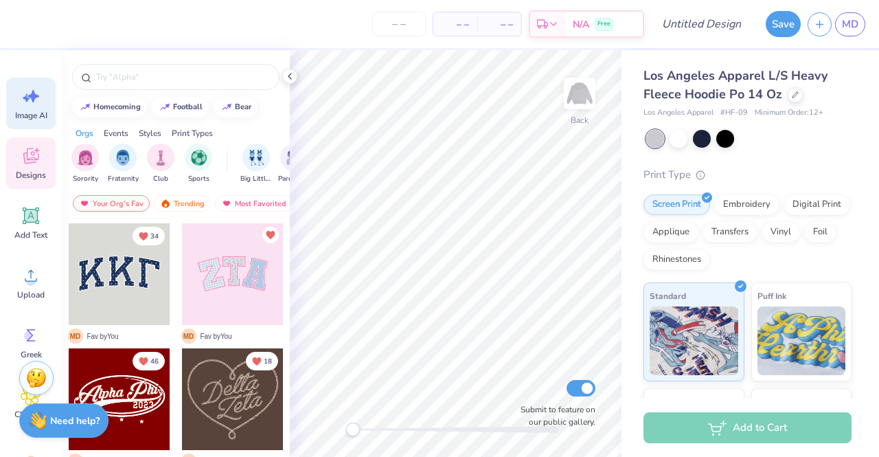
click at [27, 105] on icon at bounding box center [31, 96] width 21 height 21
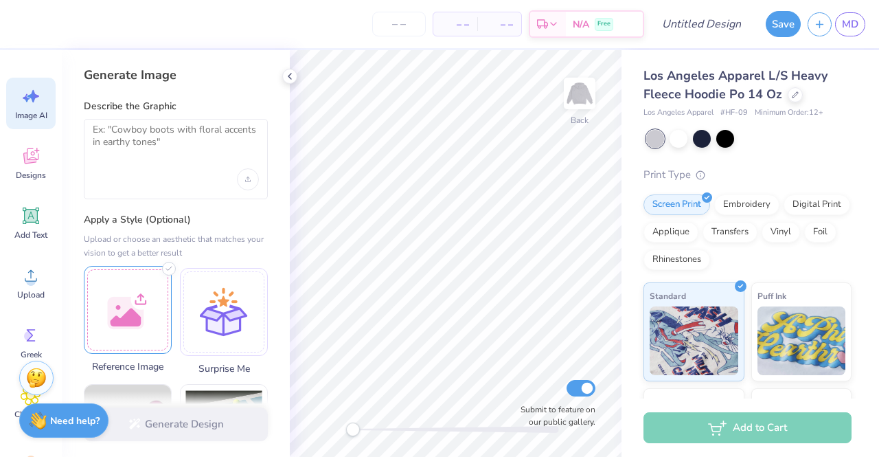
click at [121, 281] on div at bounding box center [128, 310] width 88 height 88
click at [191, 196] on div at bounding box center [176, 159] width 184 height 80
click at [164, 137] on textarea at bounding box center [176, 141] width 166 height 34
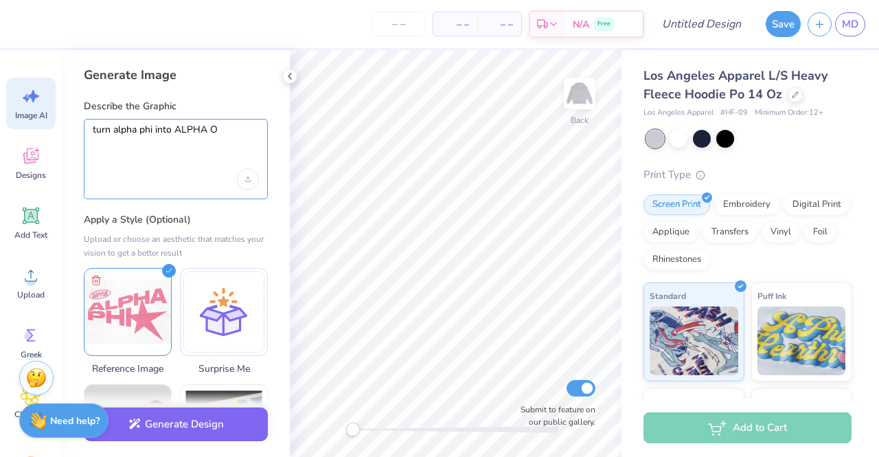
click at [144, 131] on textarea "turn alpha phi into ALPHA O" at bounding box center [176, 141] width 166 height 34
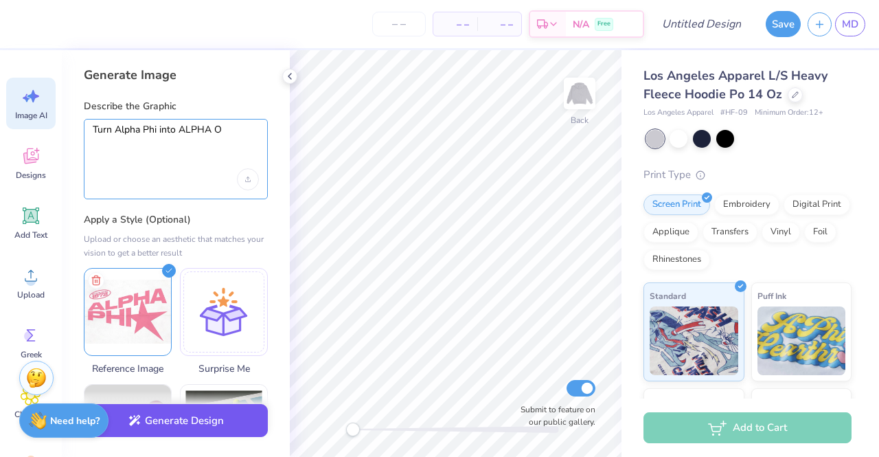
type textarea "Turn Alpha Phi into ALPHA O"
click at [173, 415] on button "Generate Design" at bounding box center [176, 421] width 184 height 34
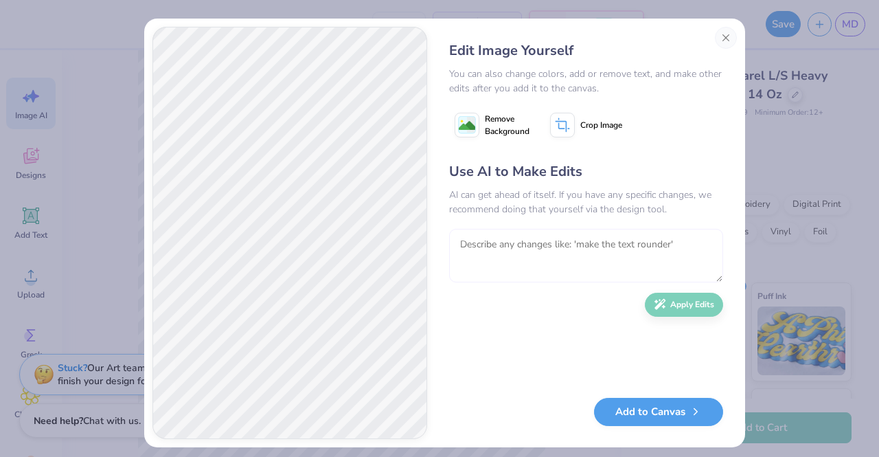
click at [479, 255] on textarea at bounding box center [586, 256] width 274 height 54
drag, startPoint x: 470, startPoint y: 269, endPoint x: 684, endPoint y: 266, distance: 214.3
click at [684, 266] on textarea "get rid of the A on the bottom" at bounding box center [586, 256] width 274 height 54
click at [472, 244] on textarea "get rid of the A on the bottom textbox" at bounding box center [586, 256] width 274 height 54
click at [496, 246] on textarea "get rid of the A on the bottom textbox" at bounding box center [586, 256] width 274 height 54
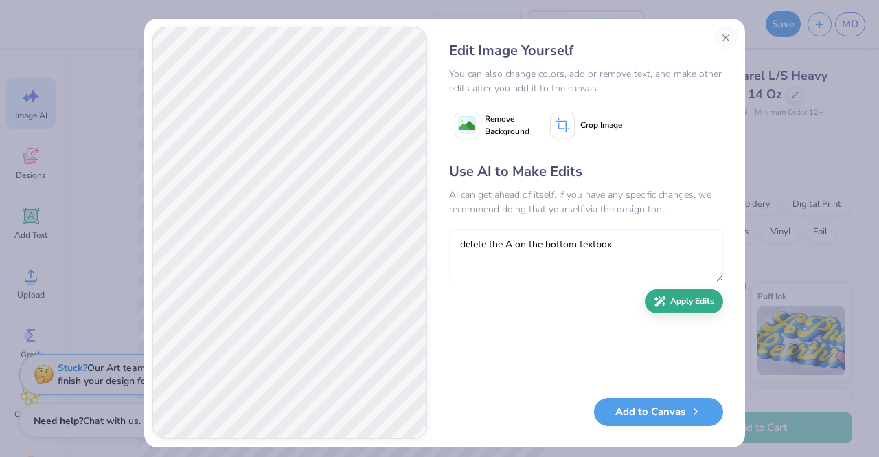
type textarea "delete the A on the bottom textbox"
click at [663, 297] on button "Apply Edits" at bounding box center [684, 301] width 78 height 24
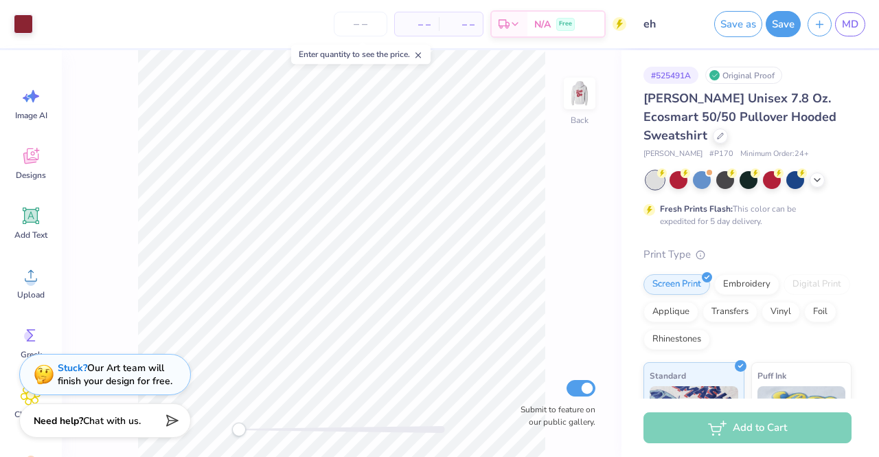
click at [829, 176] on div at bounding box center [748, 180] width 205 height 18
click at [821, 178] on icon at bounding box center [817, 178] width 11 height 11
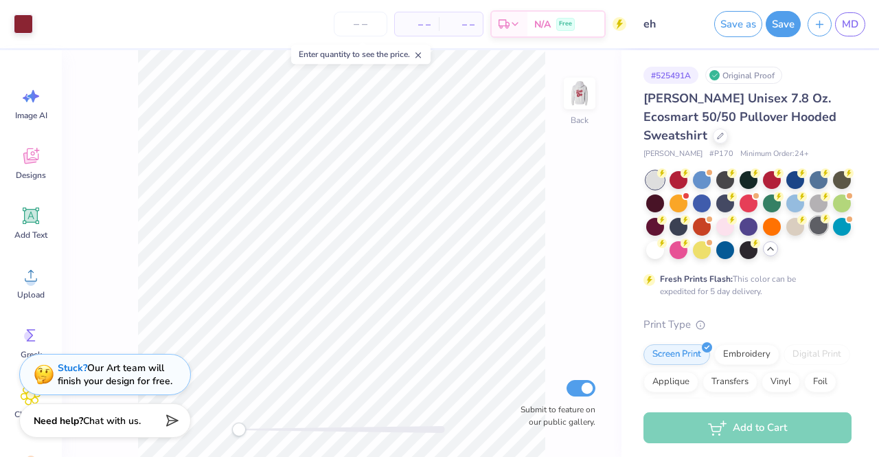
click at [810, 234] on div at bounding box center [819, 225] width 18 height 18
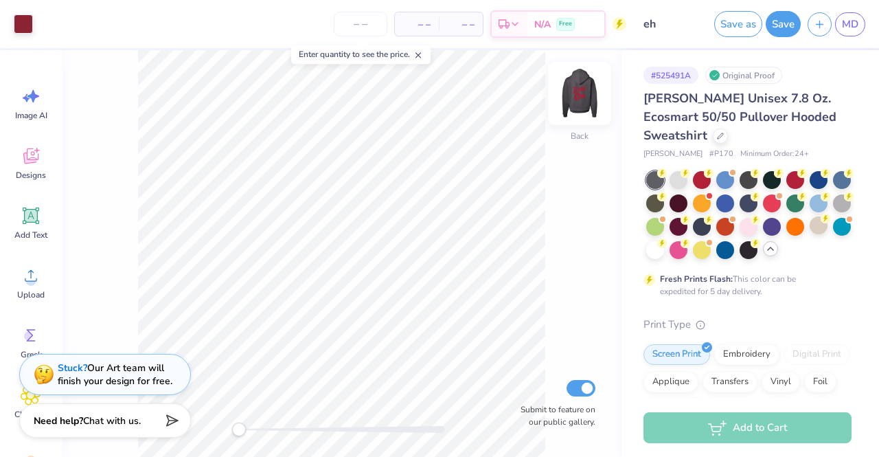
click at [577, 100] on img at bounding box center [579, 93] width 55 height 55
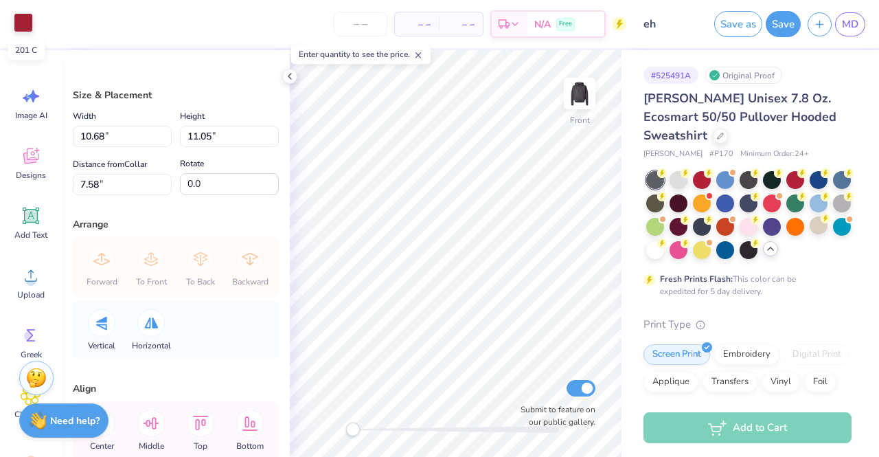
click at [19, 23] on div at bounding box center [23, 22] width 19 height 19
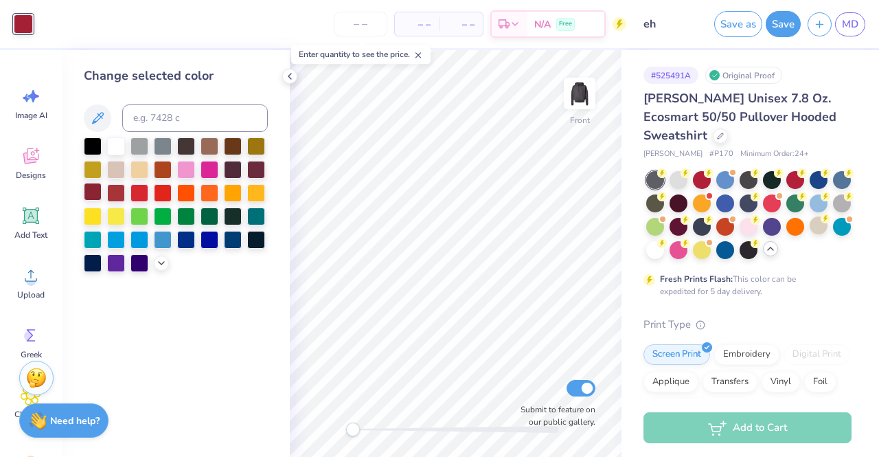
click at [93, 192] on div at bounding box center [93, 192] width 18 height 18
click at [159, 264] on icon at bounding box center [161, 261] width 11 height 11
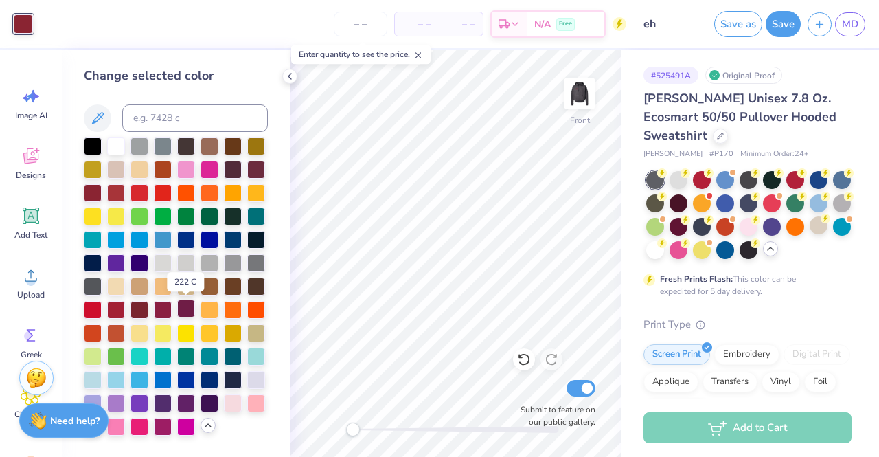
click at [192, 308] on div at bounding box center [186, 308] width 18 height 18
click at [168, 309] on div at bounding box center [163, 308] width 18 height 18
click at [137, 306] on div at bounding box center [139, 308] width 18 height 18
click at [293, 76] on icon at bounding box center [289, 76] width 11 height 11
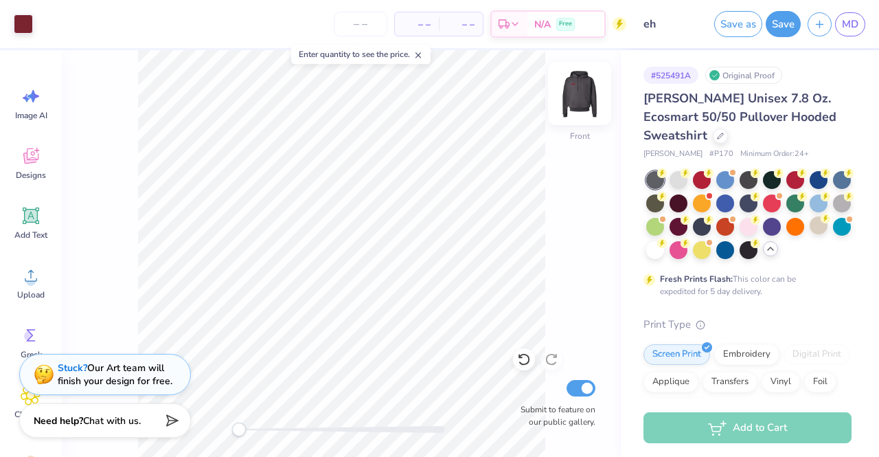
click at [582, 108] on img at bounding box center [579, 93] width 55 height 55
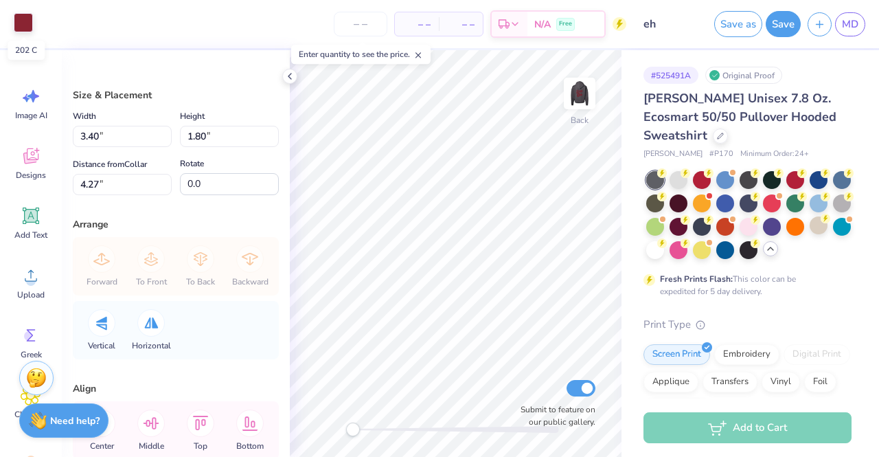
click at [26, 31] on div at bounding box center [23, 22] width 19 height 19
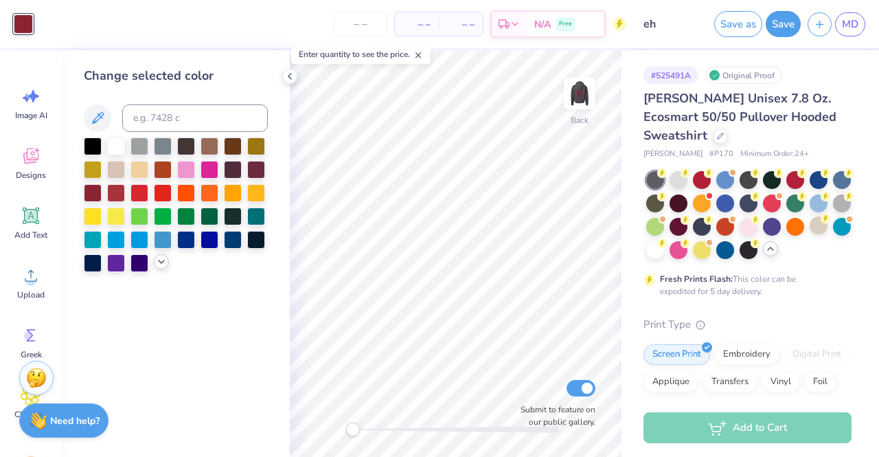
click at [166, 265] on icon at bounding box center [161, 261] width 11 height 11
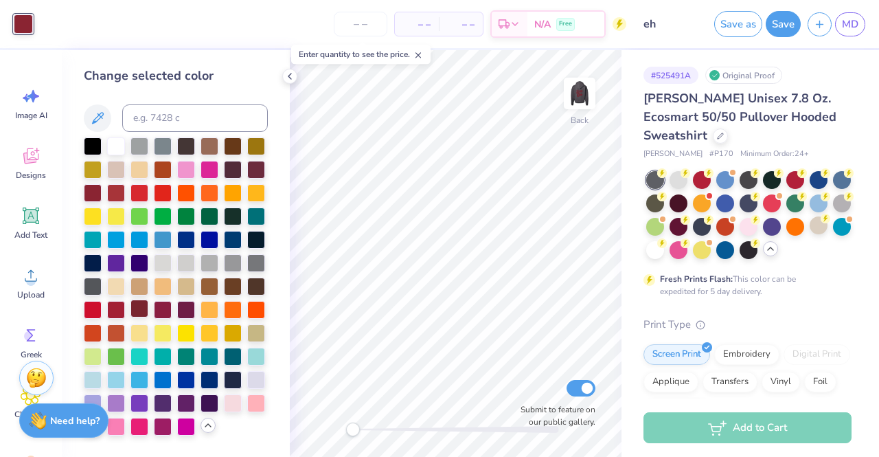
click at [141, 309] on div at bounding box center [139, 308] width 18 height 18
click at [291, 75] on icon at bounding box center [289, 76] width 11 height 11
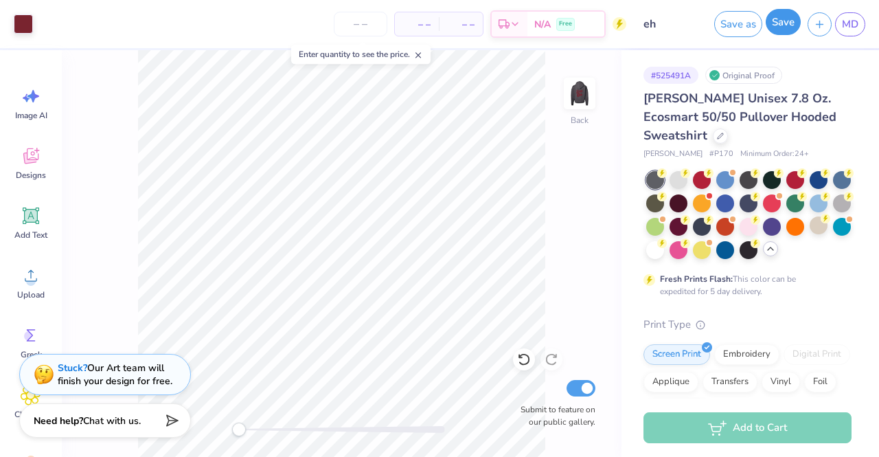
click at [790, 21] on button "Save" at bounding box center [783, 22] width 35 height 26
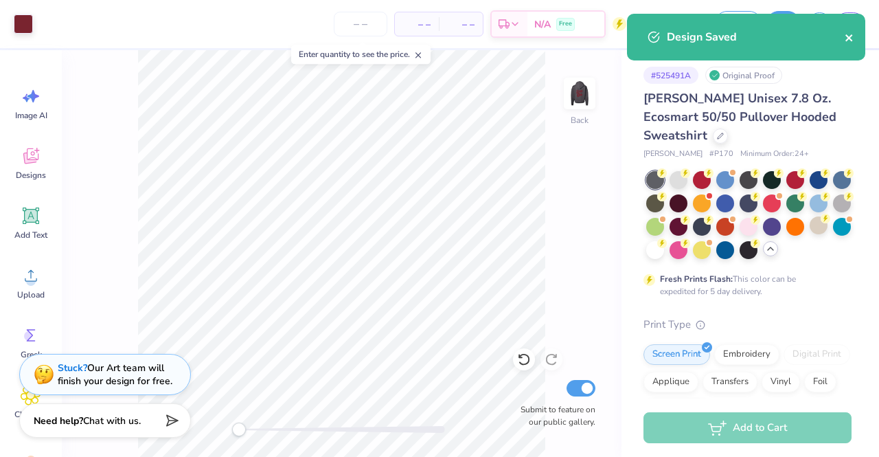
click at [848, 35] on icon "close" at bounding box center [850, 37] width 10 height 11
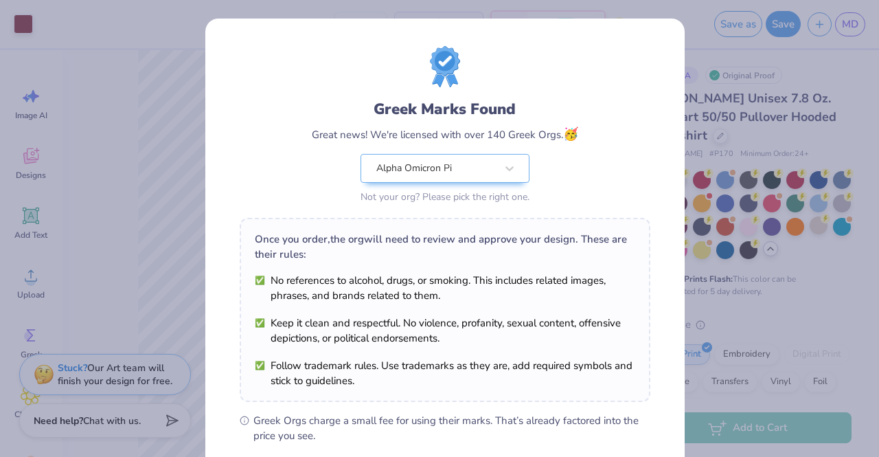
scroll to position [184, 0]
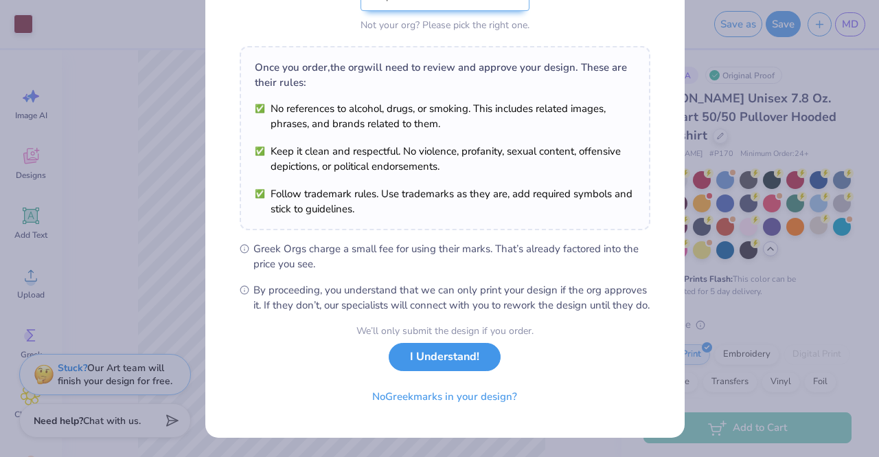
click at [420, 362] on button "I Understand!" at bounding box center [445, 357] width 112 height 28
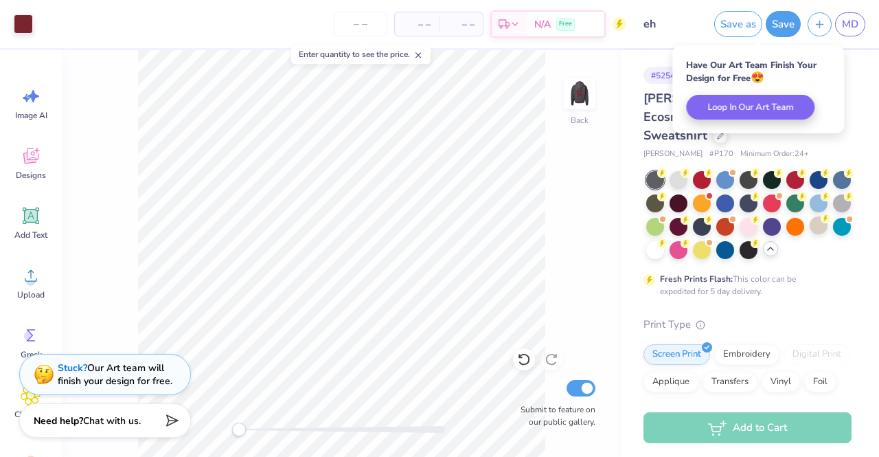
scroll to position [0, 0]
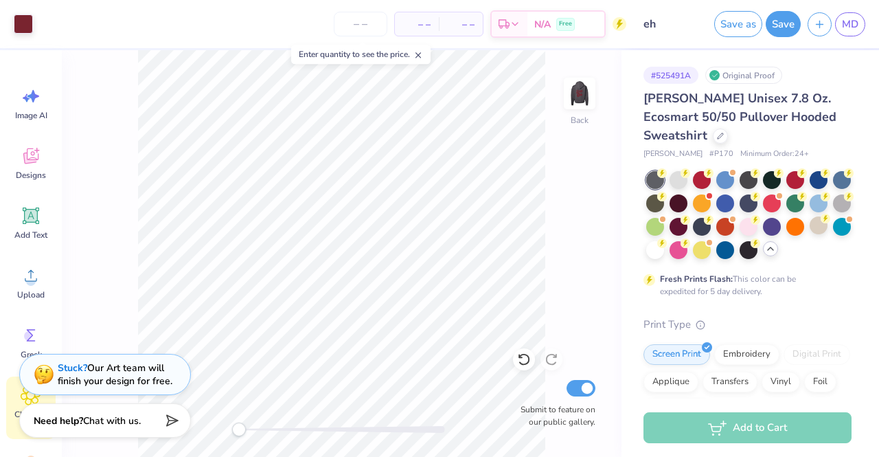
click at [14, 385] on div "Clipart & logos" at bounding box center [30, 407] width 49 height 62
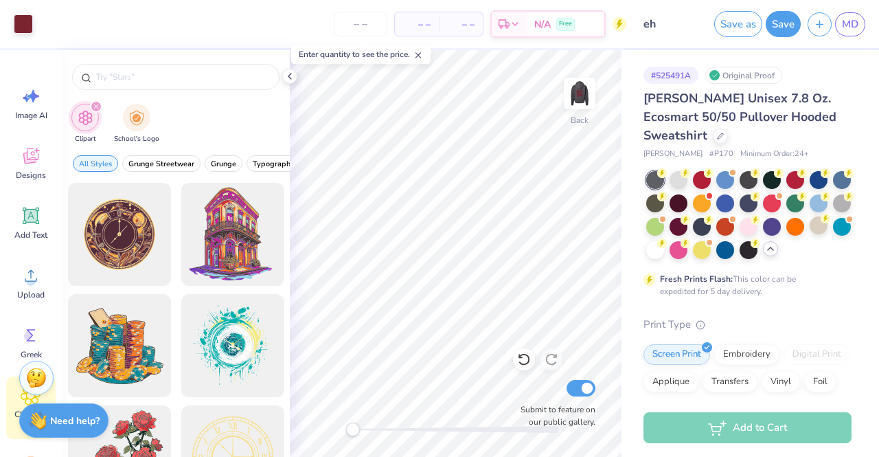
click at [282, 78] on div at bounding box center [176, 73] width 228 height 47
click at [286, 80] on icon at bounding box center [289, 76] width 11 height 11
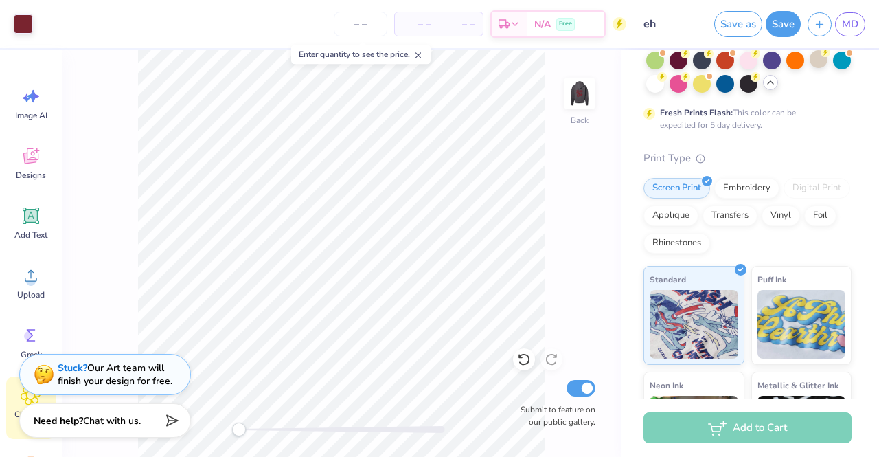
scroll to position [168, 0]
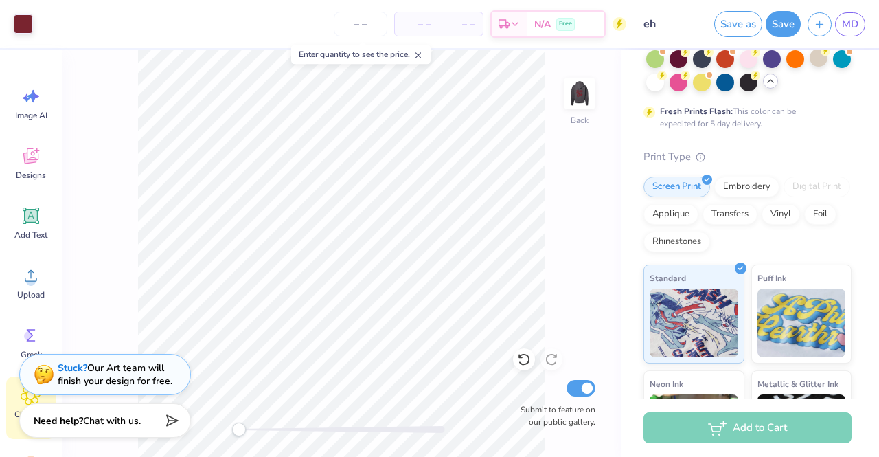
click at [0, 179] on div "Image AI Designs Add Text Upload Greek Clipart & logos Decorate" at bounding box center [31, 253] width 62 height 407
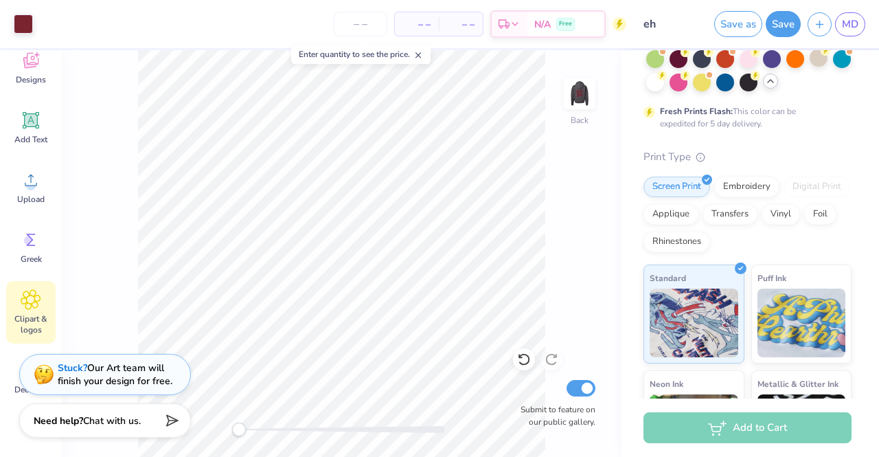
scroll to position [144, 0]
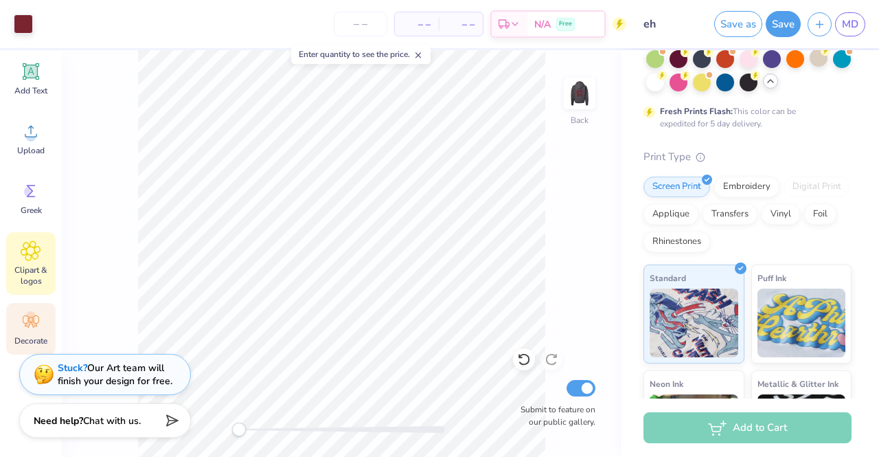
click at [30, 325] on icon at bounding box center [31, 321] width 21 height 21
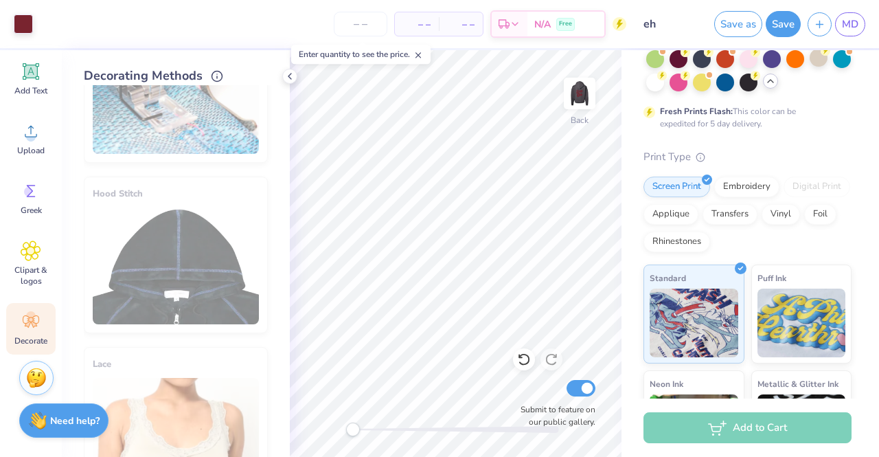
scroll to position [0, 0]
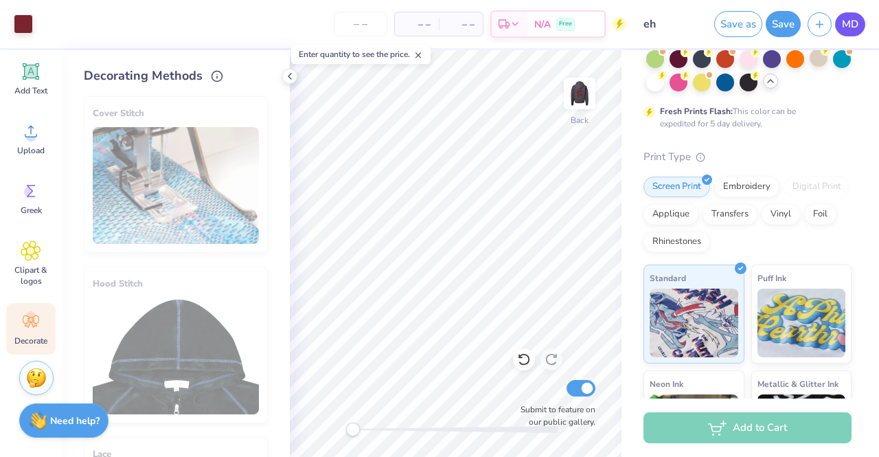
click at [856, 24] on span "MD" at bounding box center [850, 24] width 16 height 16
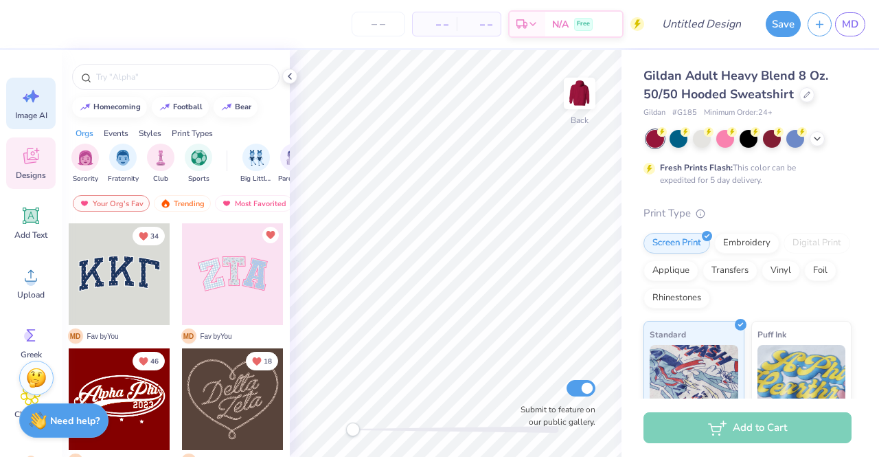
click at [39, 107] on div "Image AI" at bounding box center [30, 104] width 49 height 52
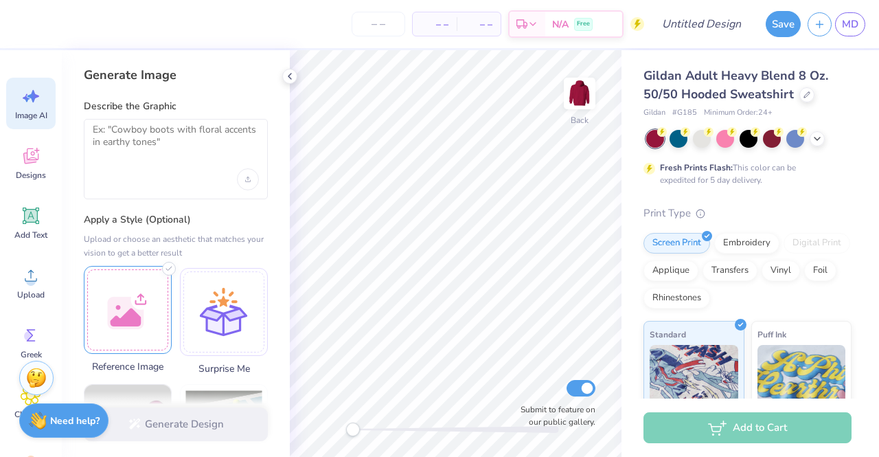
click at [122, 294] on div at bounding box center [128, 310] width 88 height 88
click at [173, 142] on textarea at bounding box center [176, 141] width 166 height 34
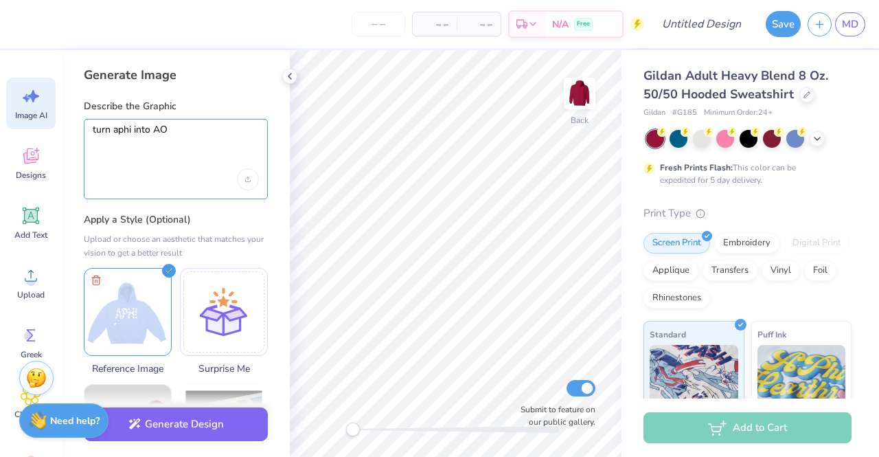
paste textarea "Π"
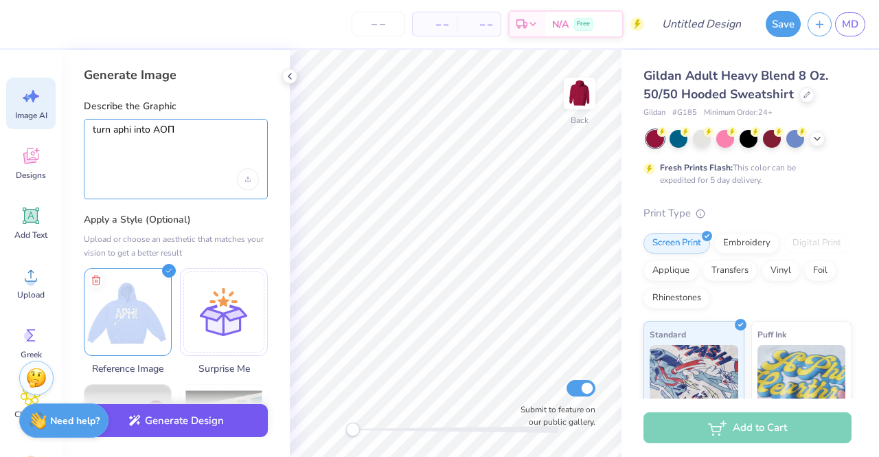
type textarea "turn aphi into AOΠ"
click at [173, 418] on button "Generate Design" at bounding box center [176, 421] width 184 height 34
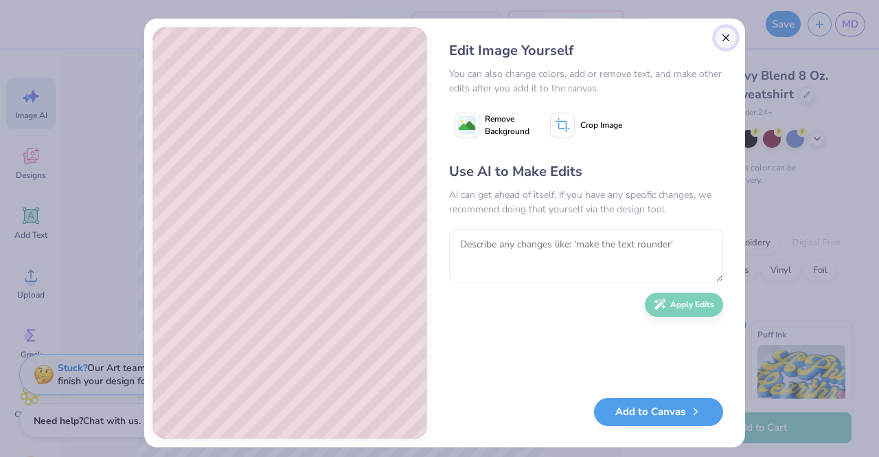
click at [722, 31] on button "Close" at bounding box center [726, 38] width 22 height 22
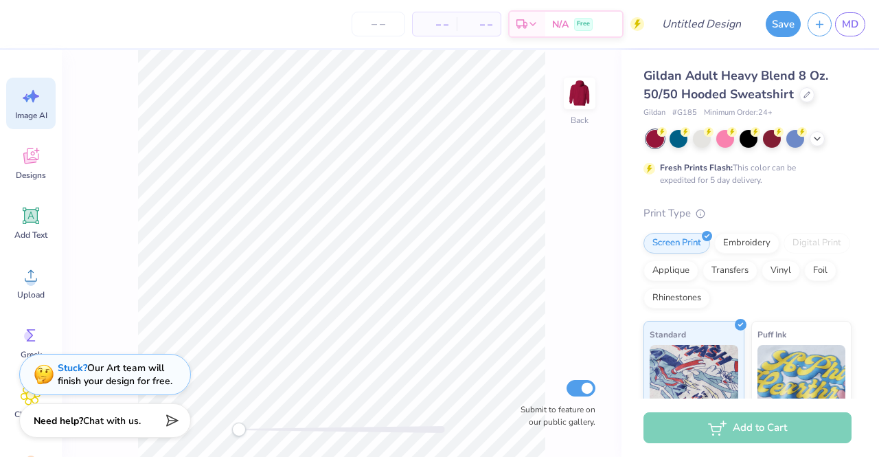
scroll to position [0, 30]
click at [23, 113] on span "Image AI" at bounding box center [31, 115] width 32 height 11
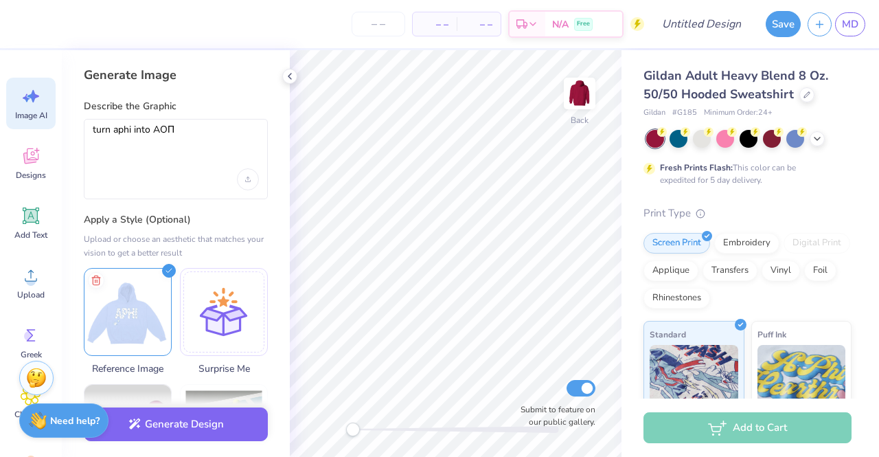
scroll to position [0, 0]
click at [821, 133] on icon at bounding box center [817, 137] width 11 height 11
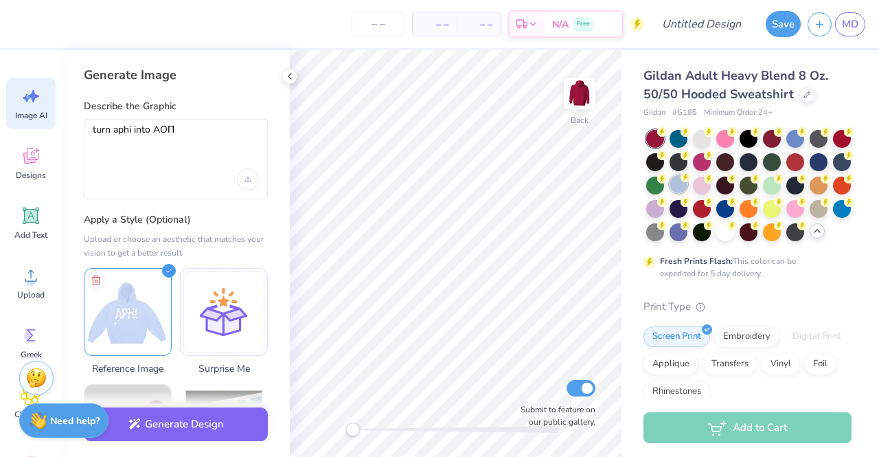
click at [687, 187] on div at bounding box center [679, 184] width 18 height 18
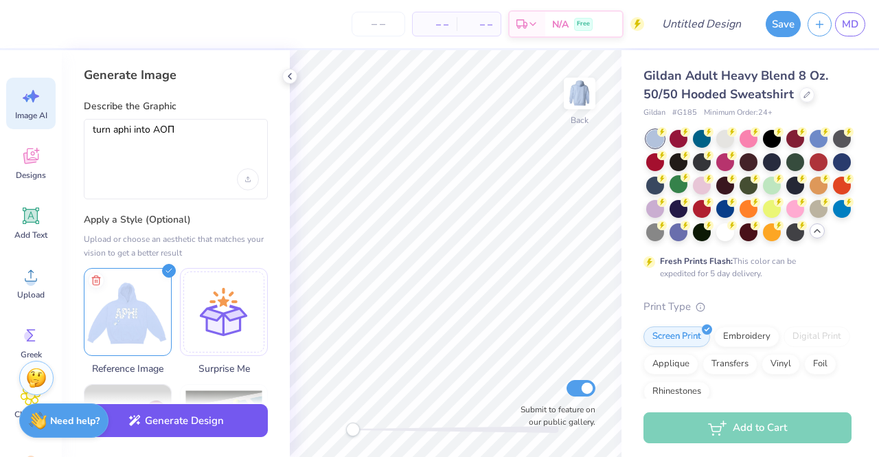
click at [164, 417] on button "Generate Design" at bounding box center [176, 421] width 184 height 34
